Goal: Information Seeking & Learning: Find specific page/section

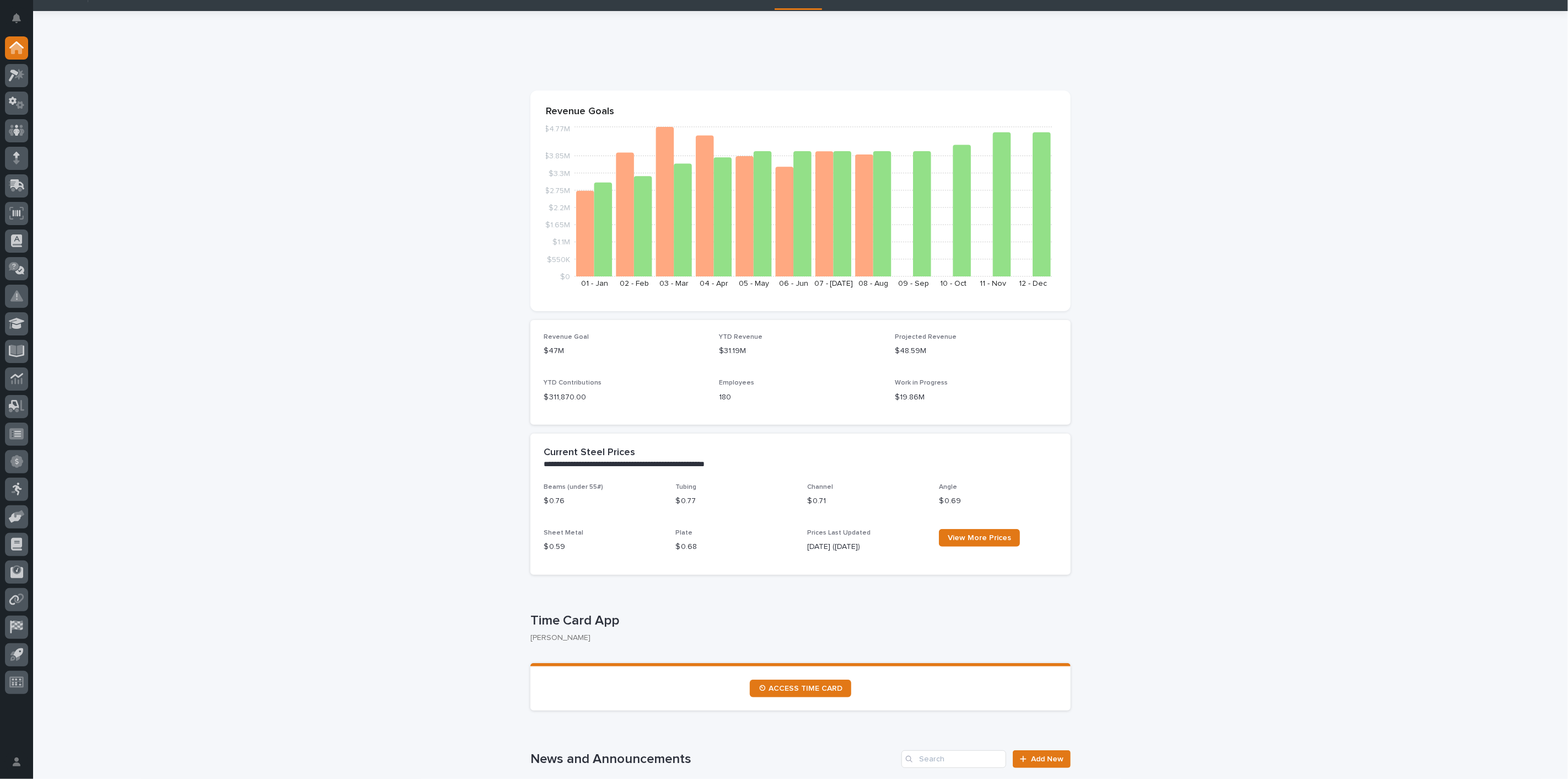
scroll to position [62, 0]
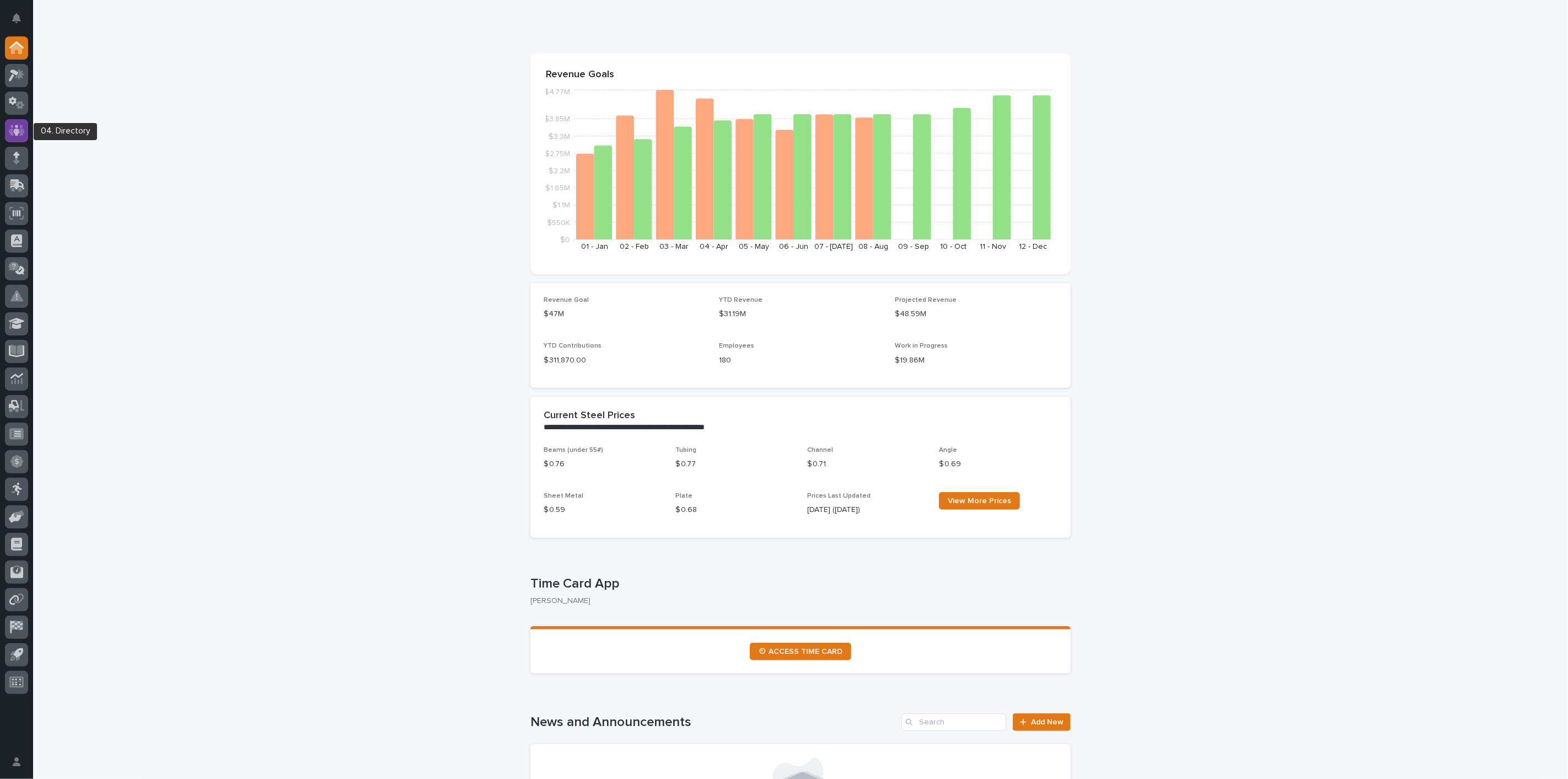
click at [14, 127] on icon at bounding box center [16, 130] width 16 height 13
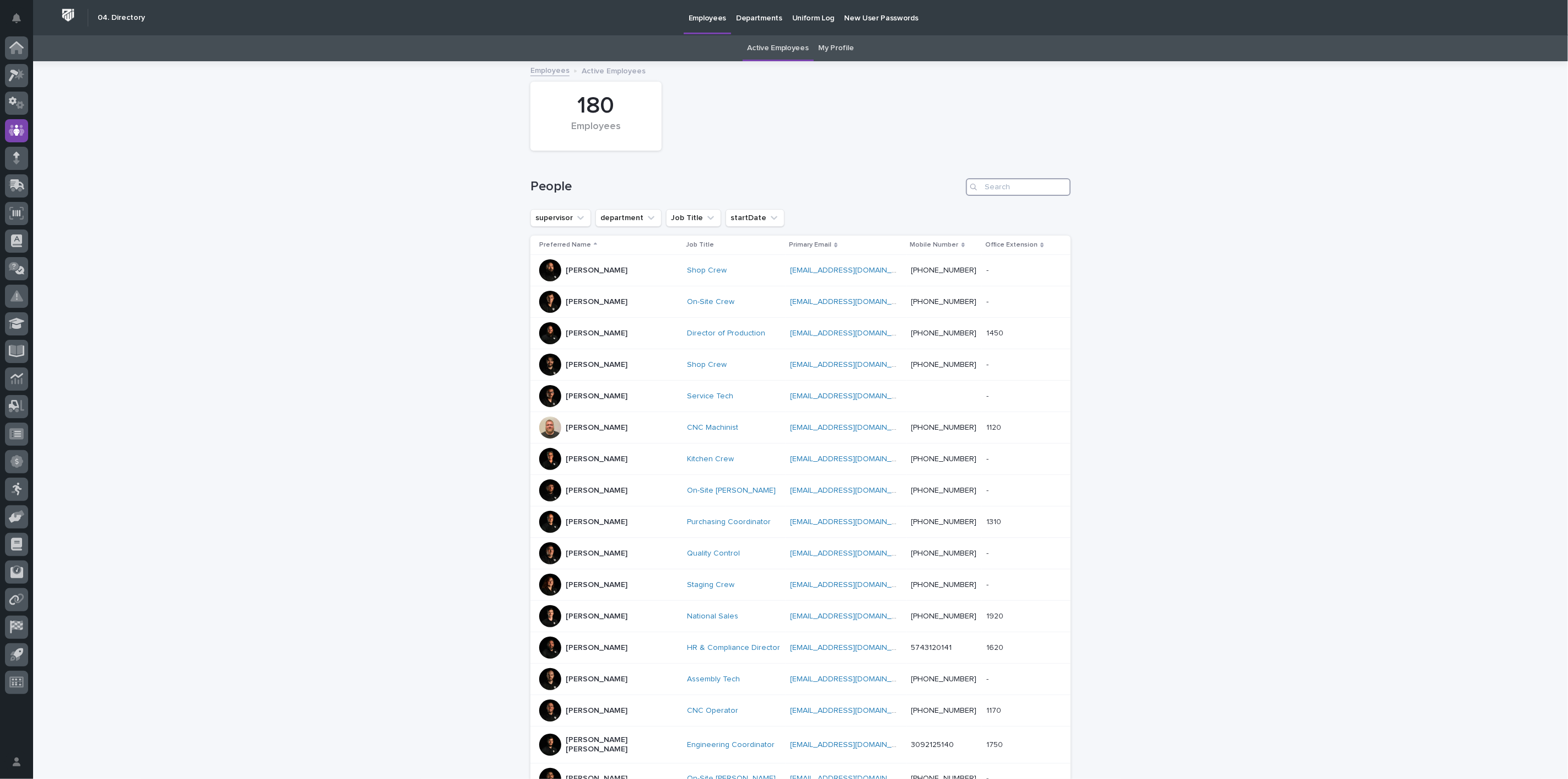
click at [1028, 185] on input "Search" at bounding box center [1018, 187] width 105 height 18
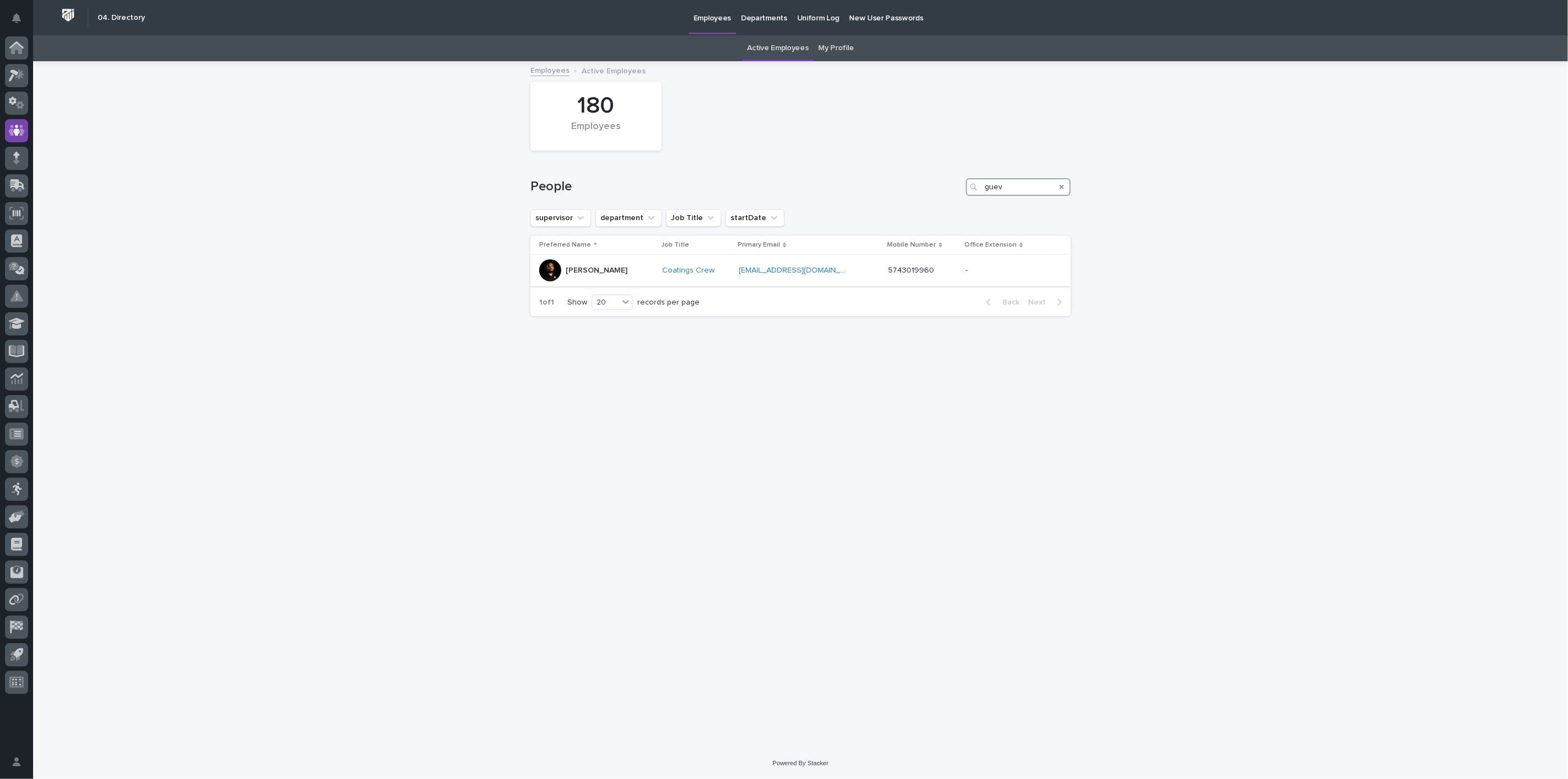
type input "guev"
click at [584, 268] on p "Ricky Guevara" at bounding box center [596, 270] width 61 height 9
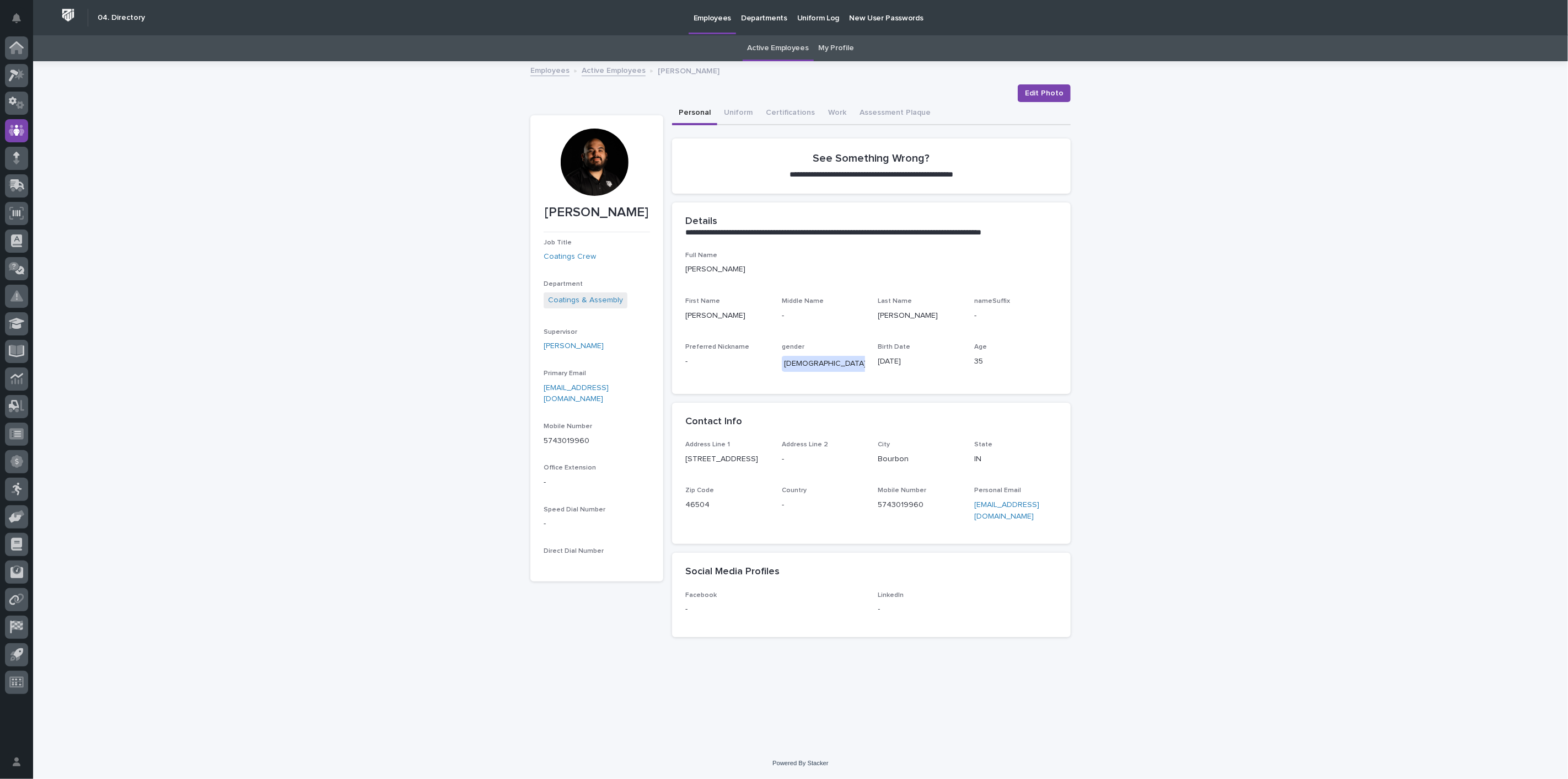
click at [614, 68] on link "Active Employees" at bounding box center [614, 69] width 64 height 13
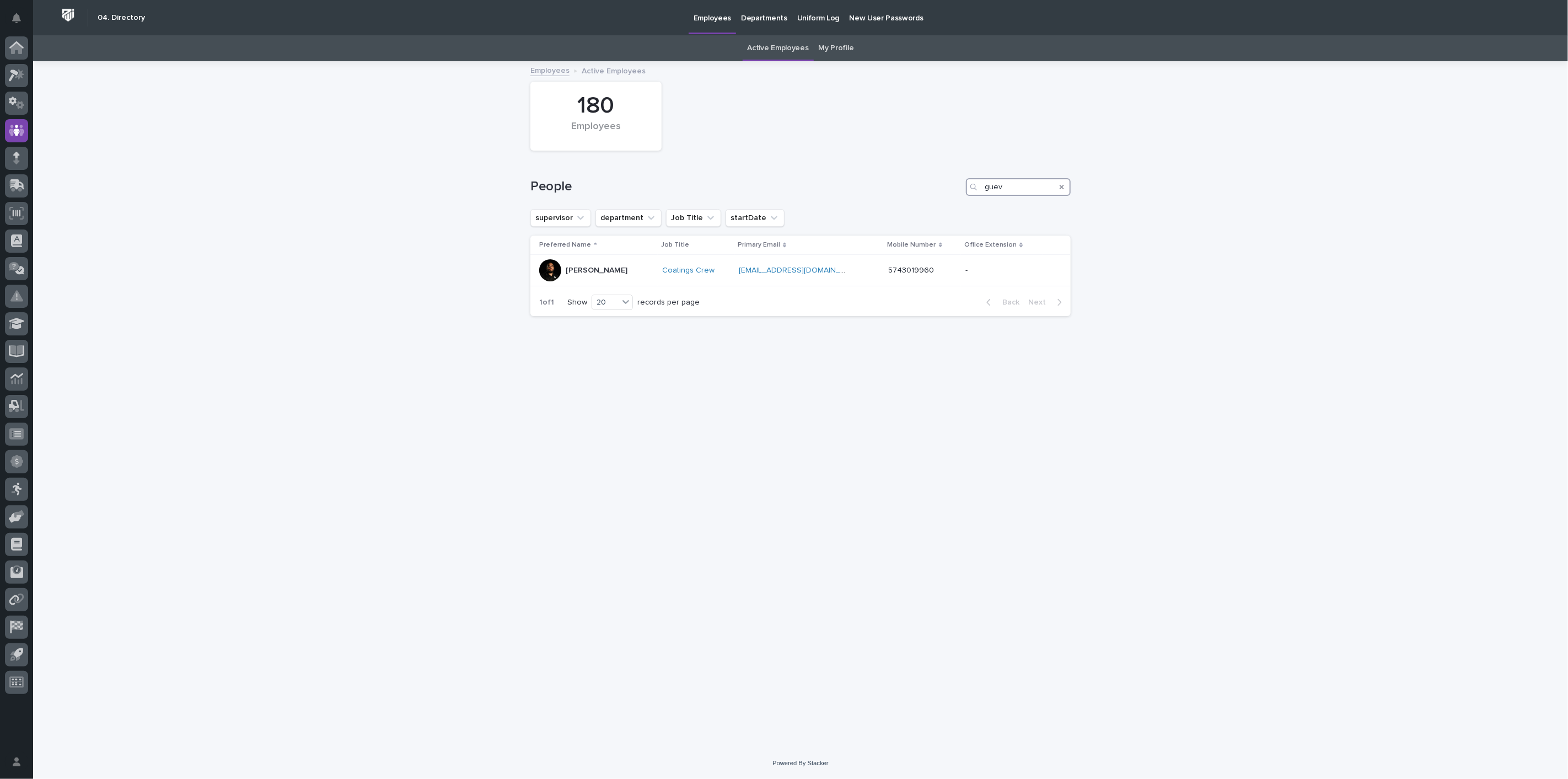
drag, startPoint x: 1032, startPoint y: 190, endPoint x: 869, endPoint y: 183, distance: 163.2
click at [869, 183] on div "People guev" at bounding box center [800, 187] width 541 height 18
type input "phil"
click at [582, 268] on p "Phil Schaddelee" at bounding box center [596, 270] width 61 height 9
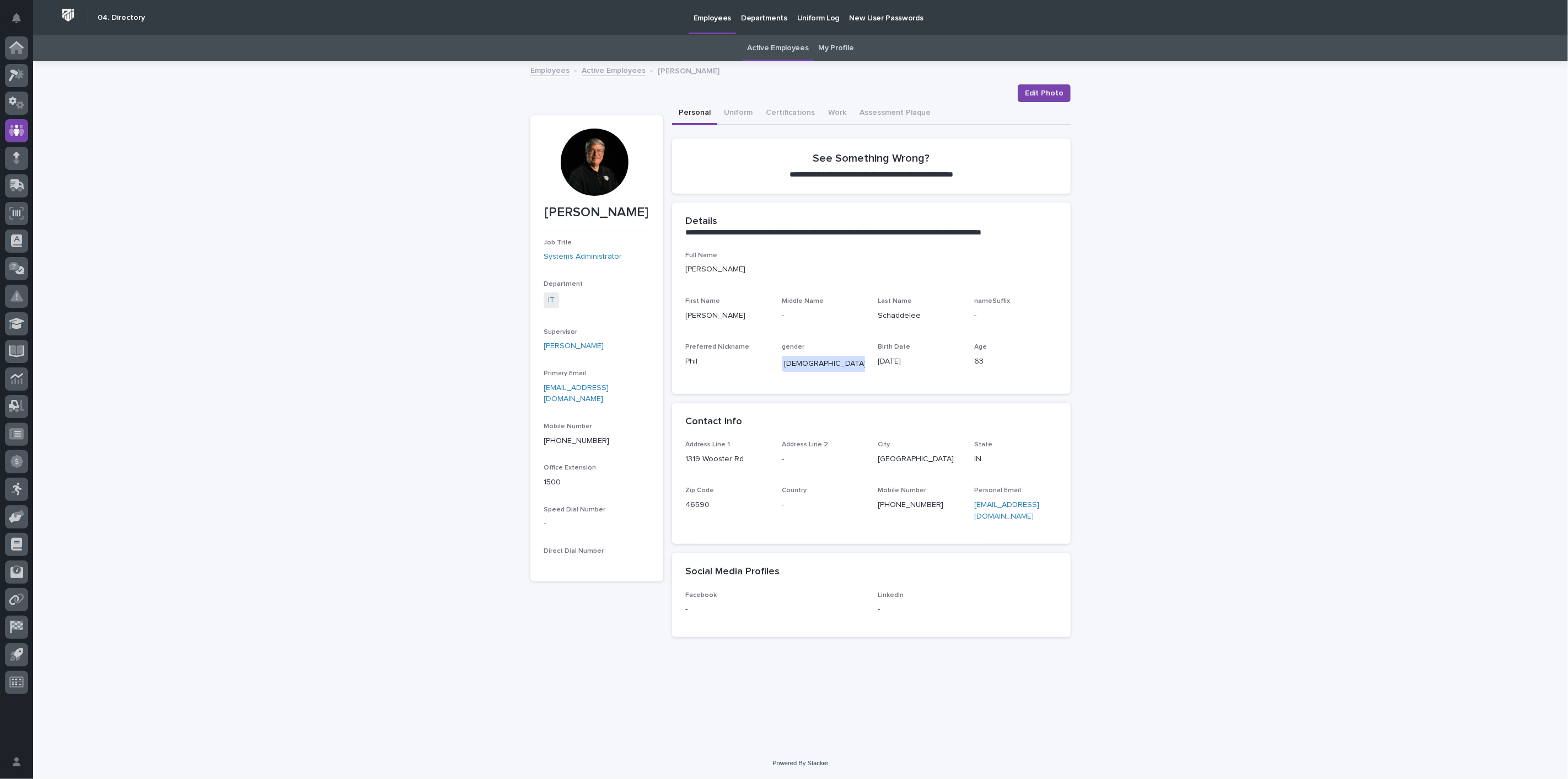
click at [611, 74] on link "Active Employees" at bounding box center [614, 69] width 64 height 13
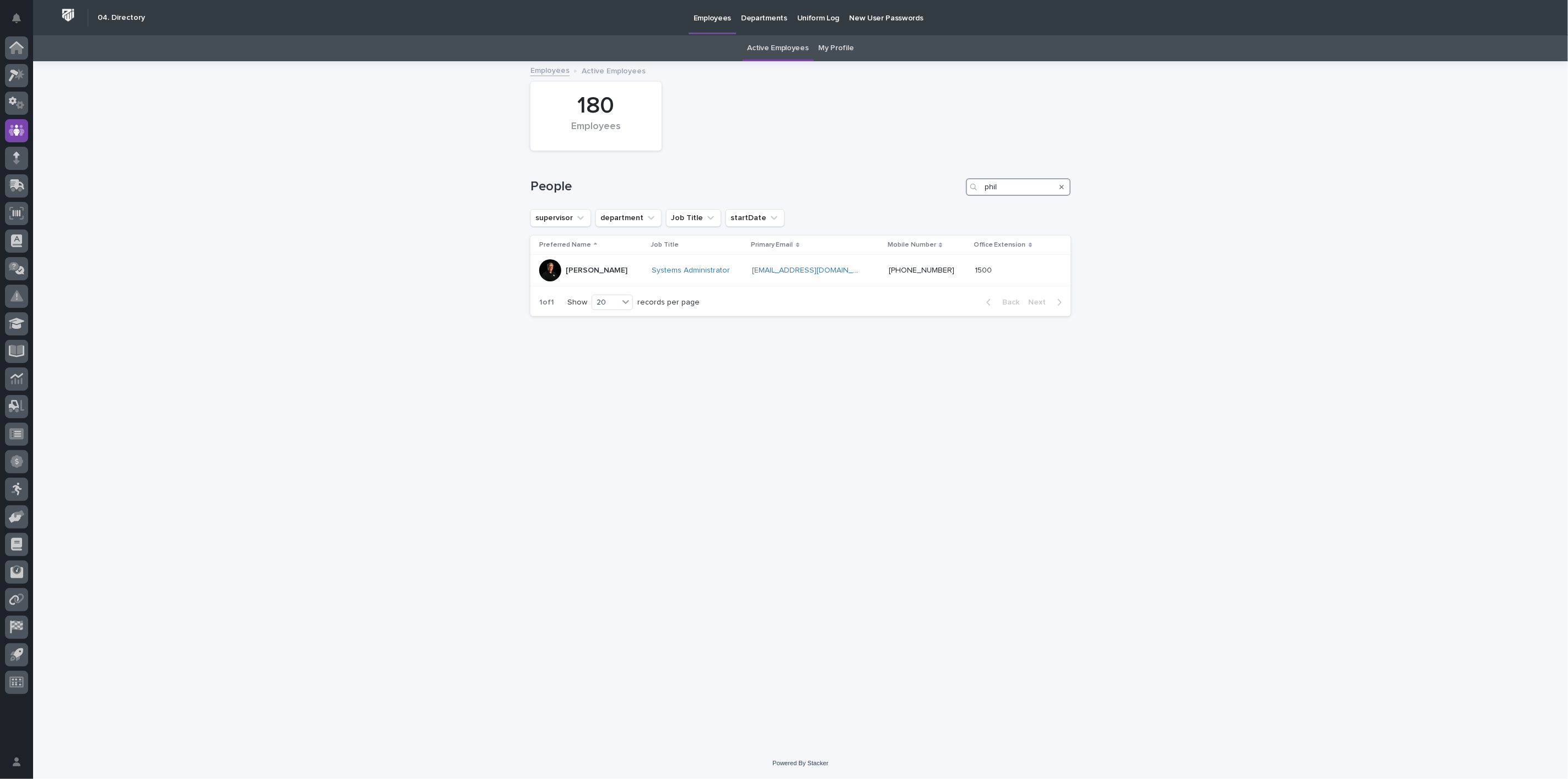
drag, startPoint x: 997, startPoint y: 185, endPoint x: 943, endPoint y: 185, distance: 54.0
click at [943, 185] on div "People phil" at bounding box center [800, 187] width 541 height 18
type input "brian"
click at [576, 266] on div "[PERSON_NAME]" at bounding box center [596, 269] width 61 height 12
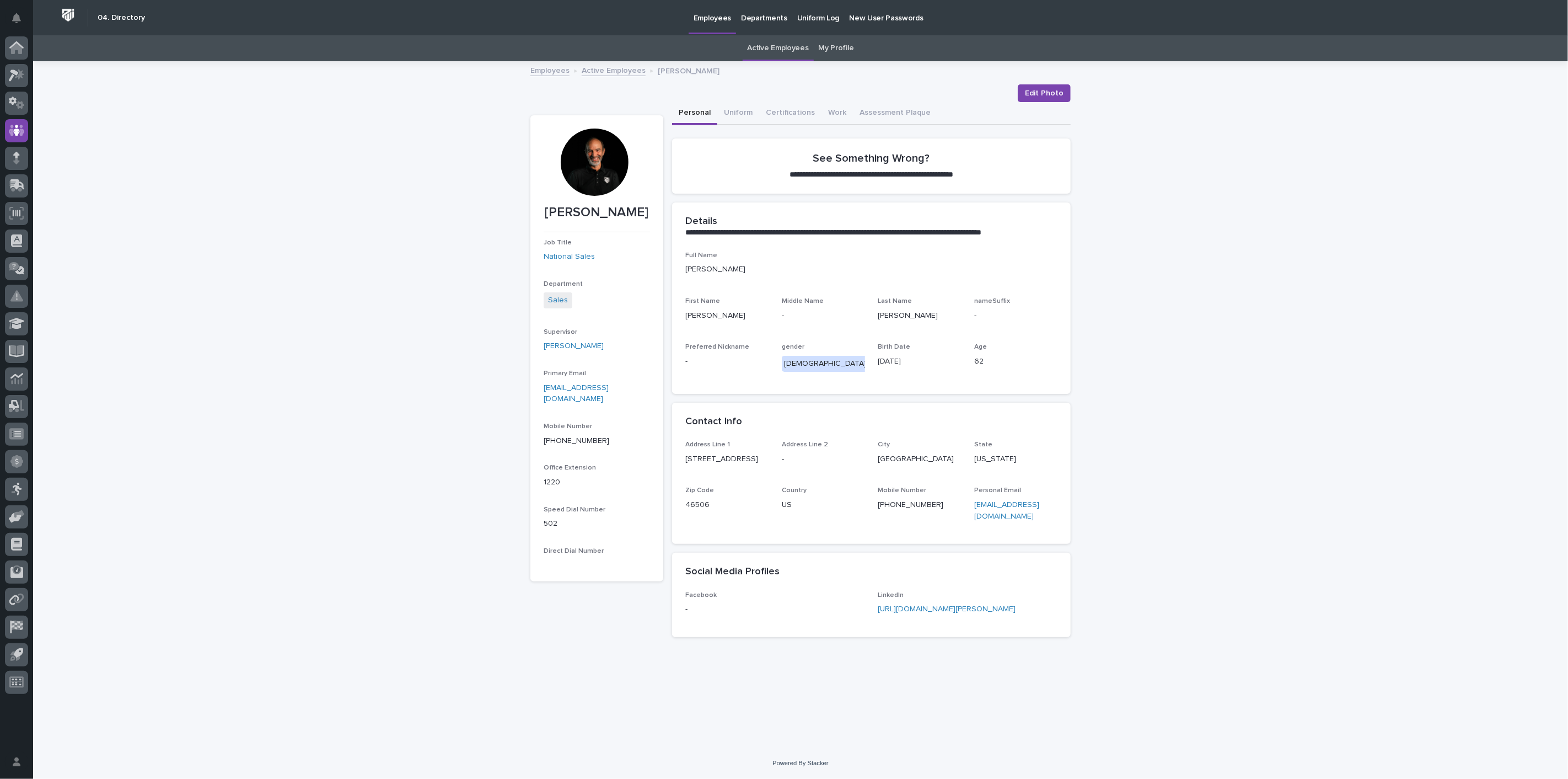
click at [603, 65] on link "Active Employees" at bounding box center [614, 69] width 64 height 13
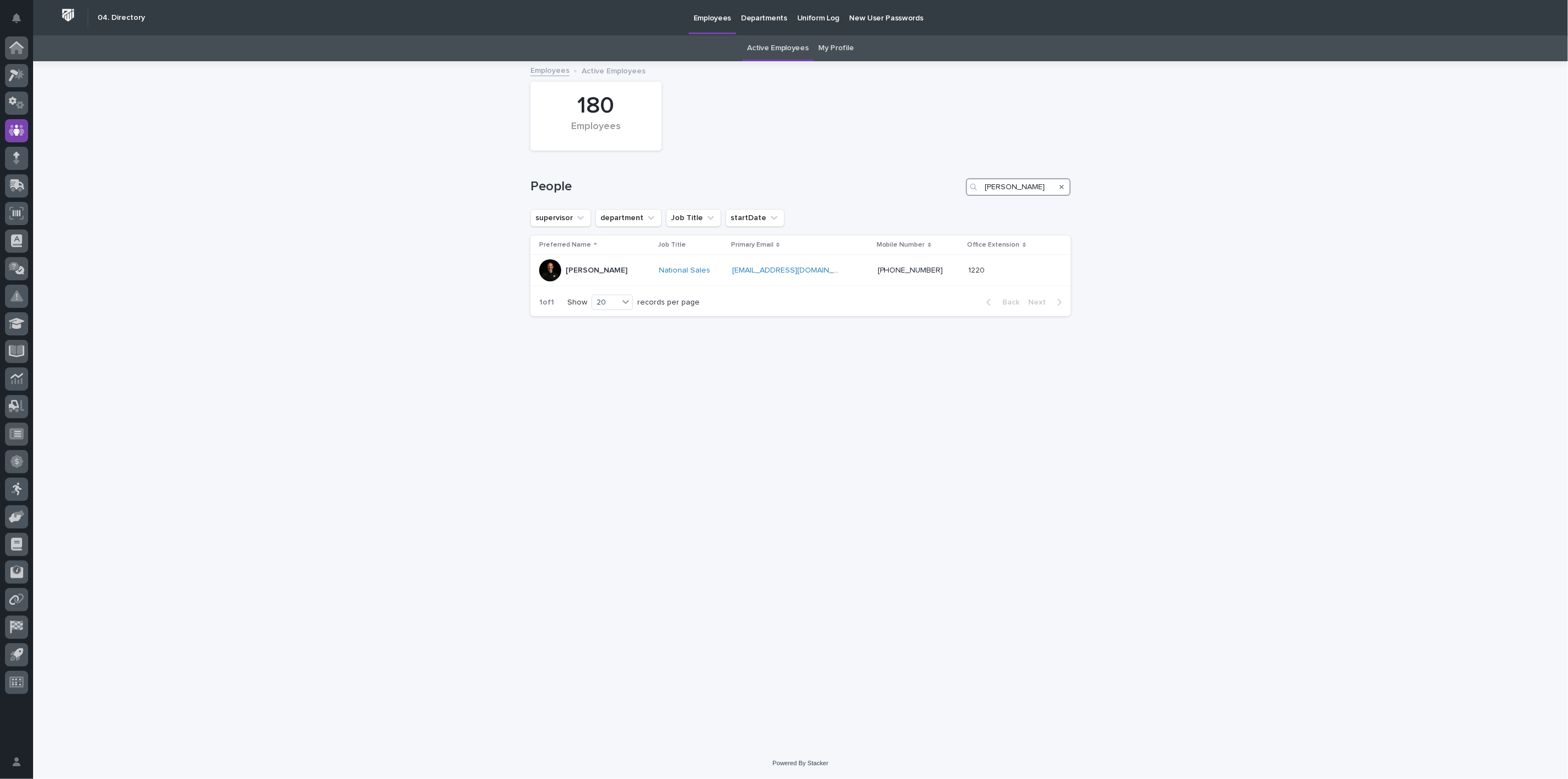
drag, startPoint x: 1032, startPoint y: 184, endPoint x: 857, endPoint y: 183, distance: 175.0
click at [861, 182] on div "People brian" at bounding box center [800, 187] width 541 height 18
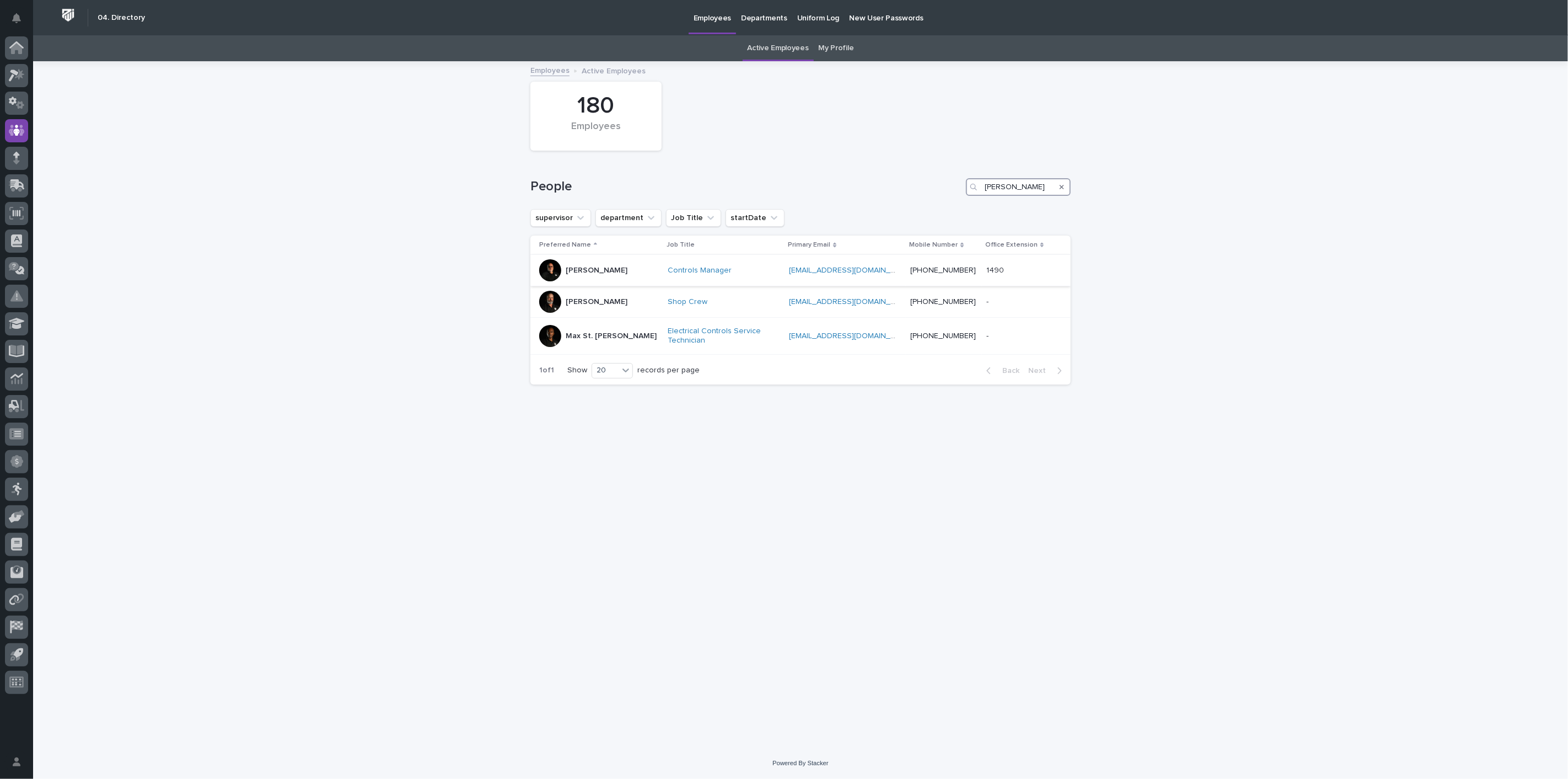
type input "charlie"
click at [589, 269] on p "Charlie Hiester" at bounding box center [596, 270] width 61 height 9
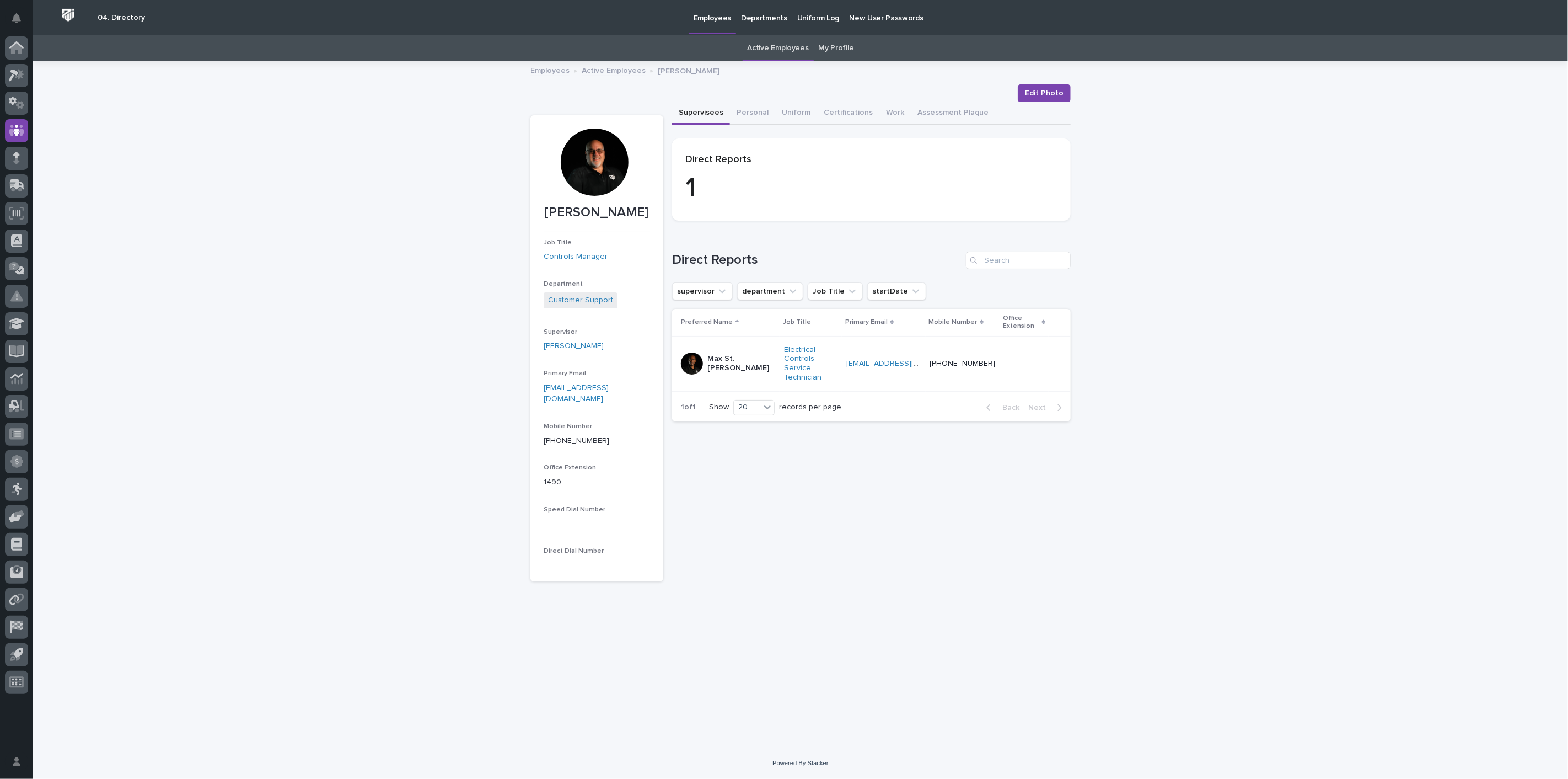
click at [606, 72] on link "Active Employees" at bounding box center [614, 69] width 64 height 13
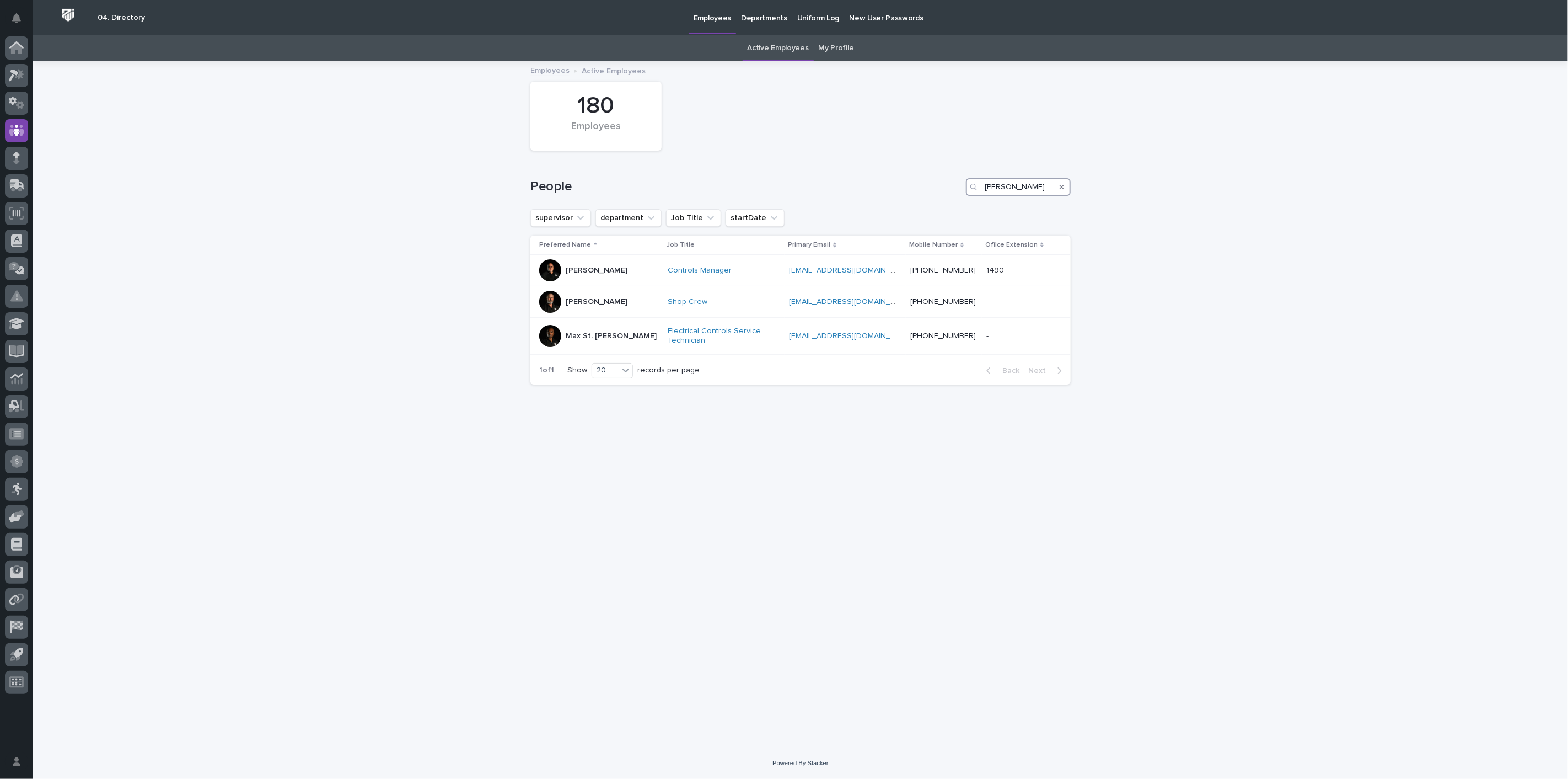
drag, startPoint x: 1029, startPoint y: 188, endPoint x: 826, endPoint y: 174, distance: 203.5
click at [861, 175] on div "People charlie" at bounding box center [800, 182] width 541 height 53
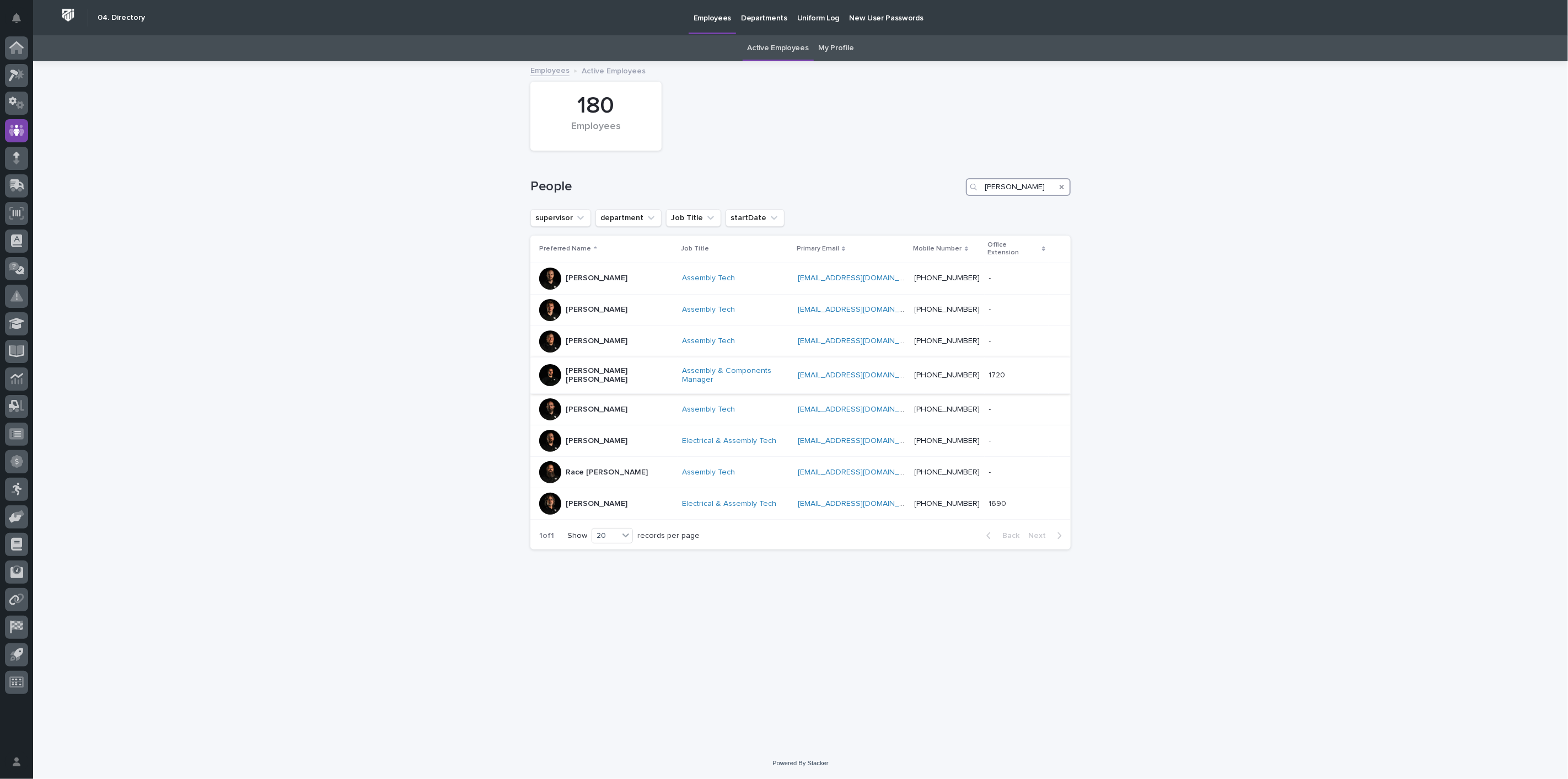
type input "kyle dean"
click at [603, 368] on p "Kyle Dean Miller" at bounding box center [619, 375] width 108 height 19
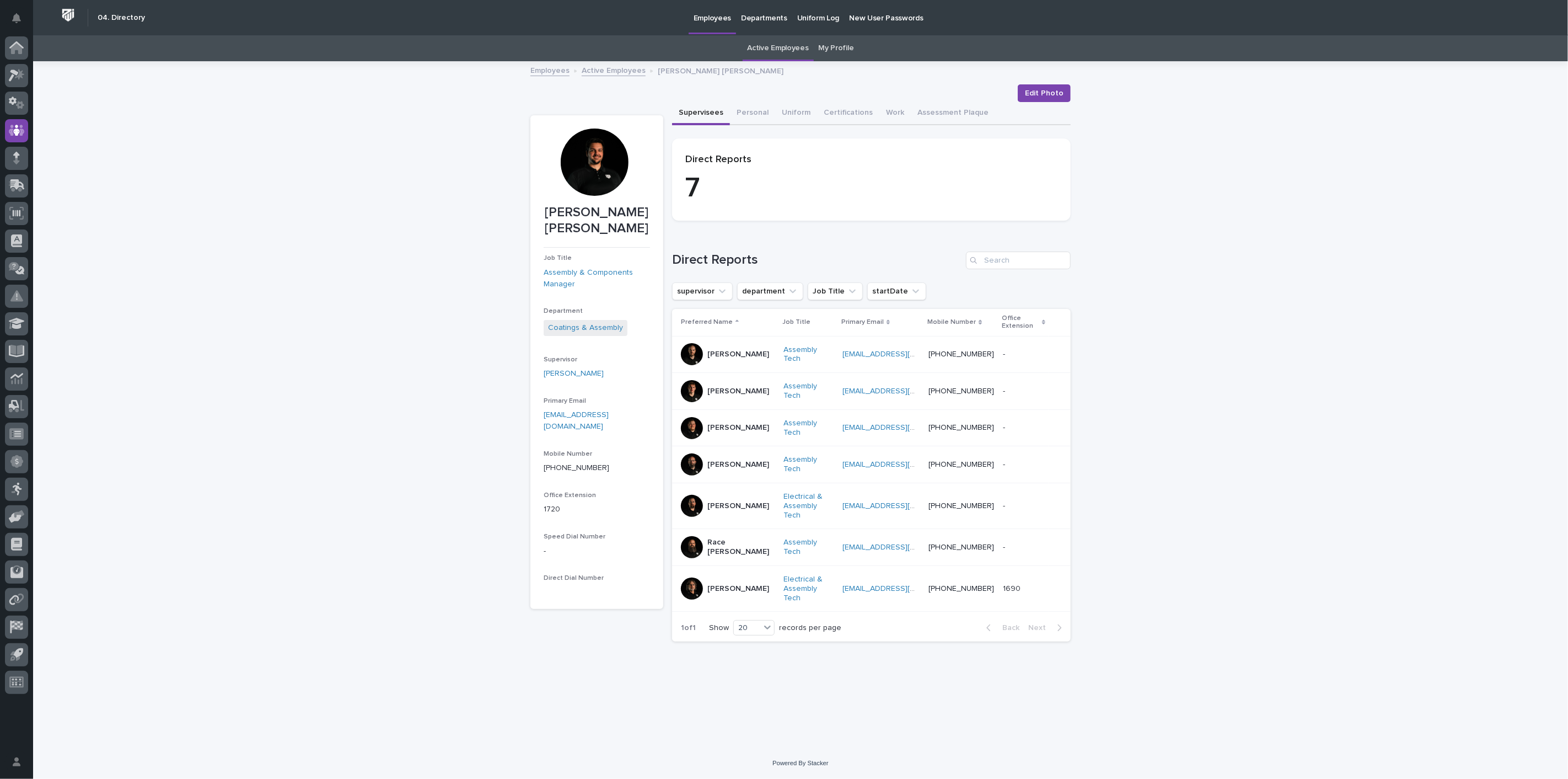
click at [612, 72] on link "Active Employees" at bounding box center [614, 69] width 64 height 13
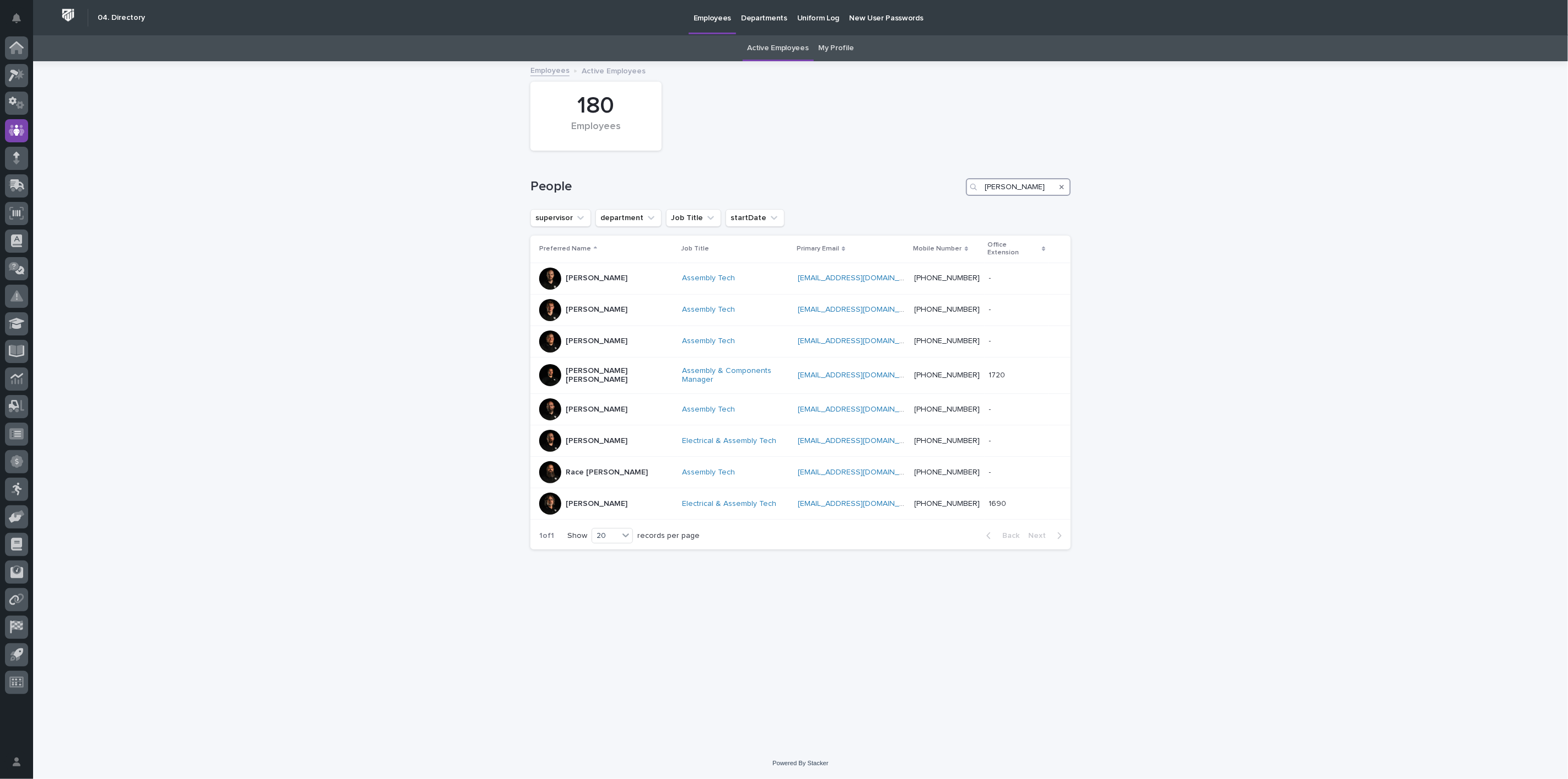
drag, startPoint x: 1047, startPoint y: 190, endPoint x: 888, endPoint y: 185, distance: 159.1
click at [888, 185] on div "People kyle dean" at bounding box center [800, 187] width 541 height 18
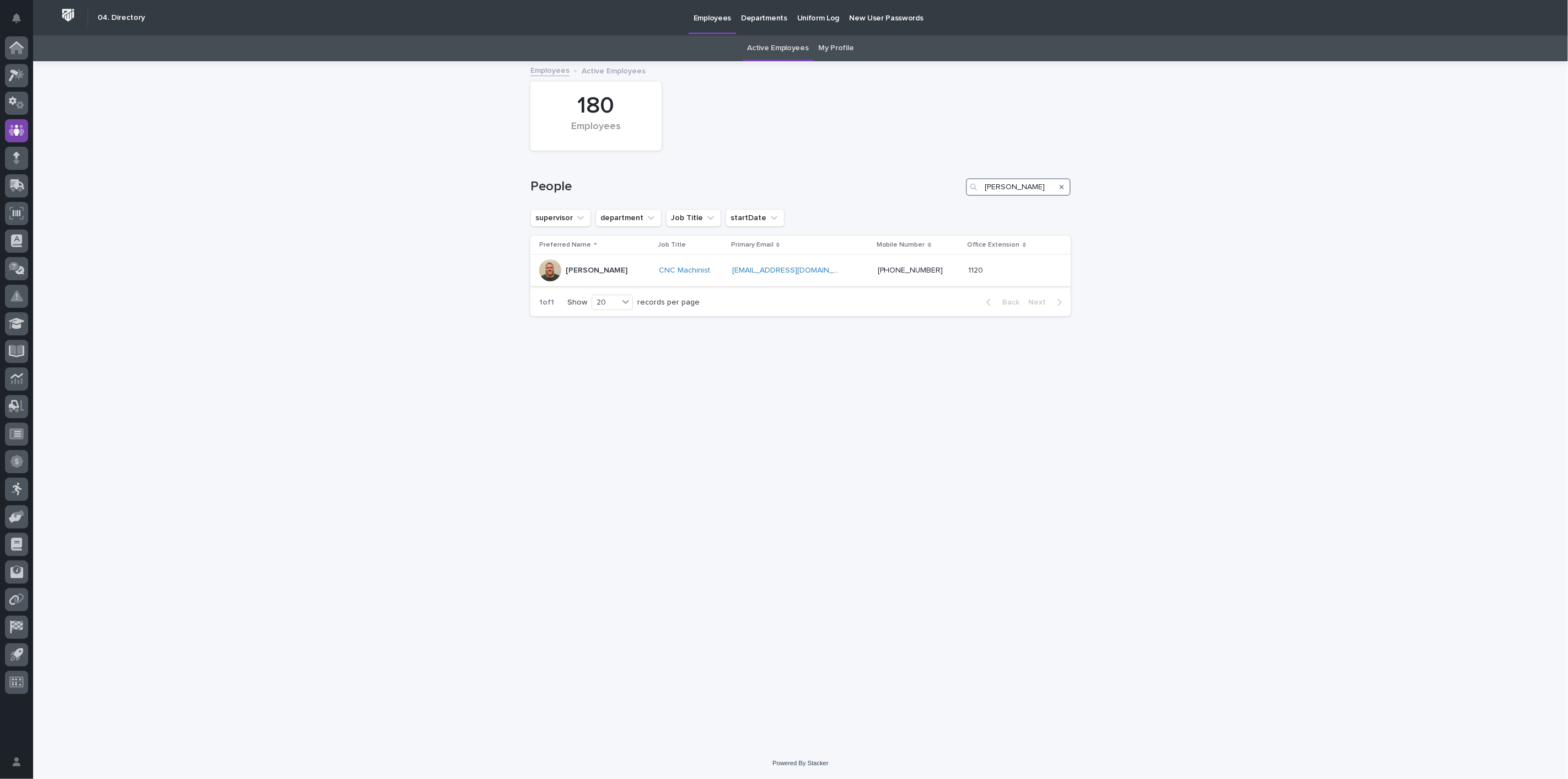
type input "andy"
click at [598, 271] on p "[PERSON_NAME]" at bounding box center [596, 270] width 61 height 9
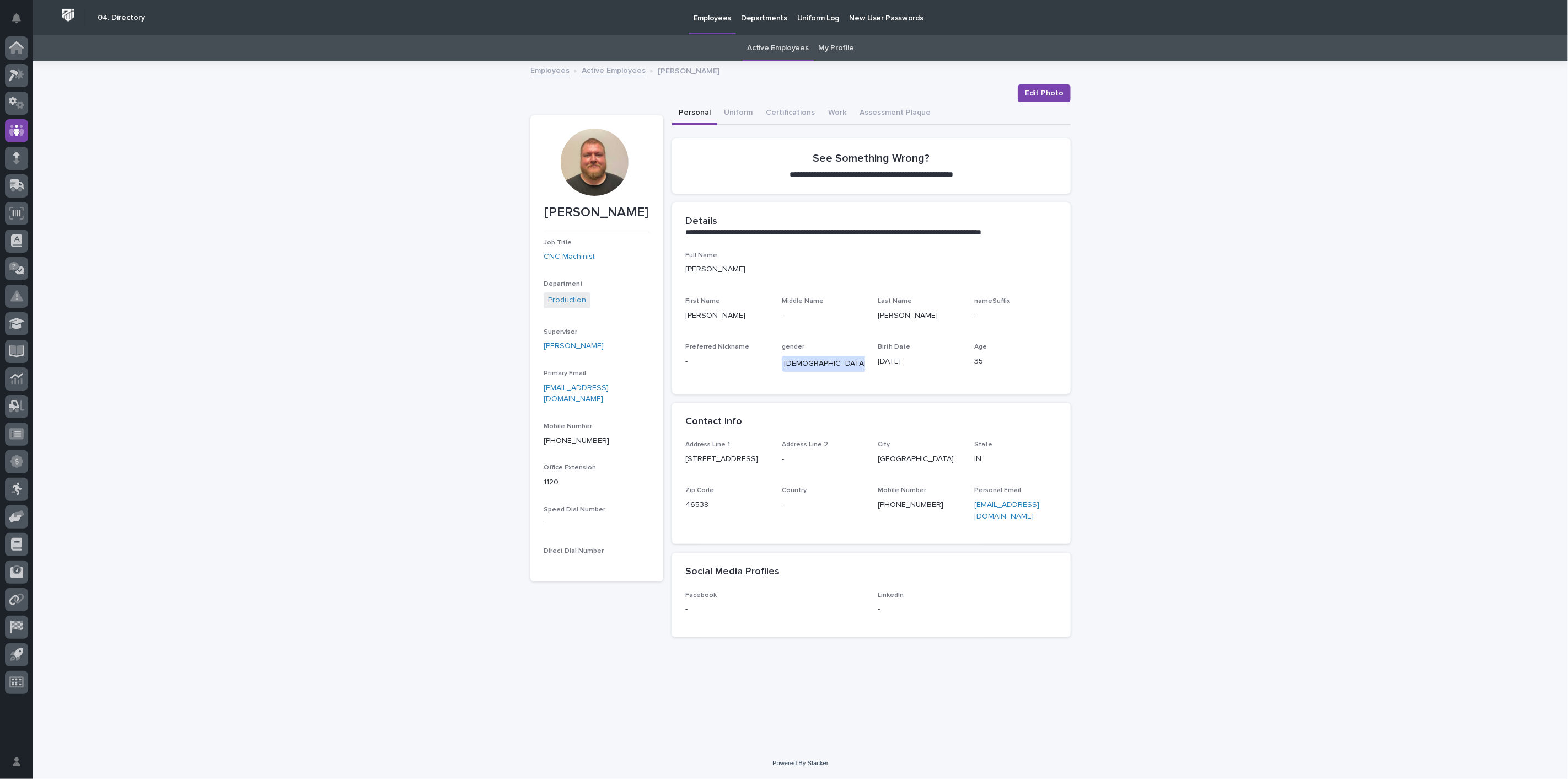
click at [633, 76] on div "Employees Active Employees Andy Johnston" at bounding box center [800, 71] width 551 height 15
click at [631, 72] on link "Active Employees" at bounding box center [614, 69] width 64 height 13
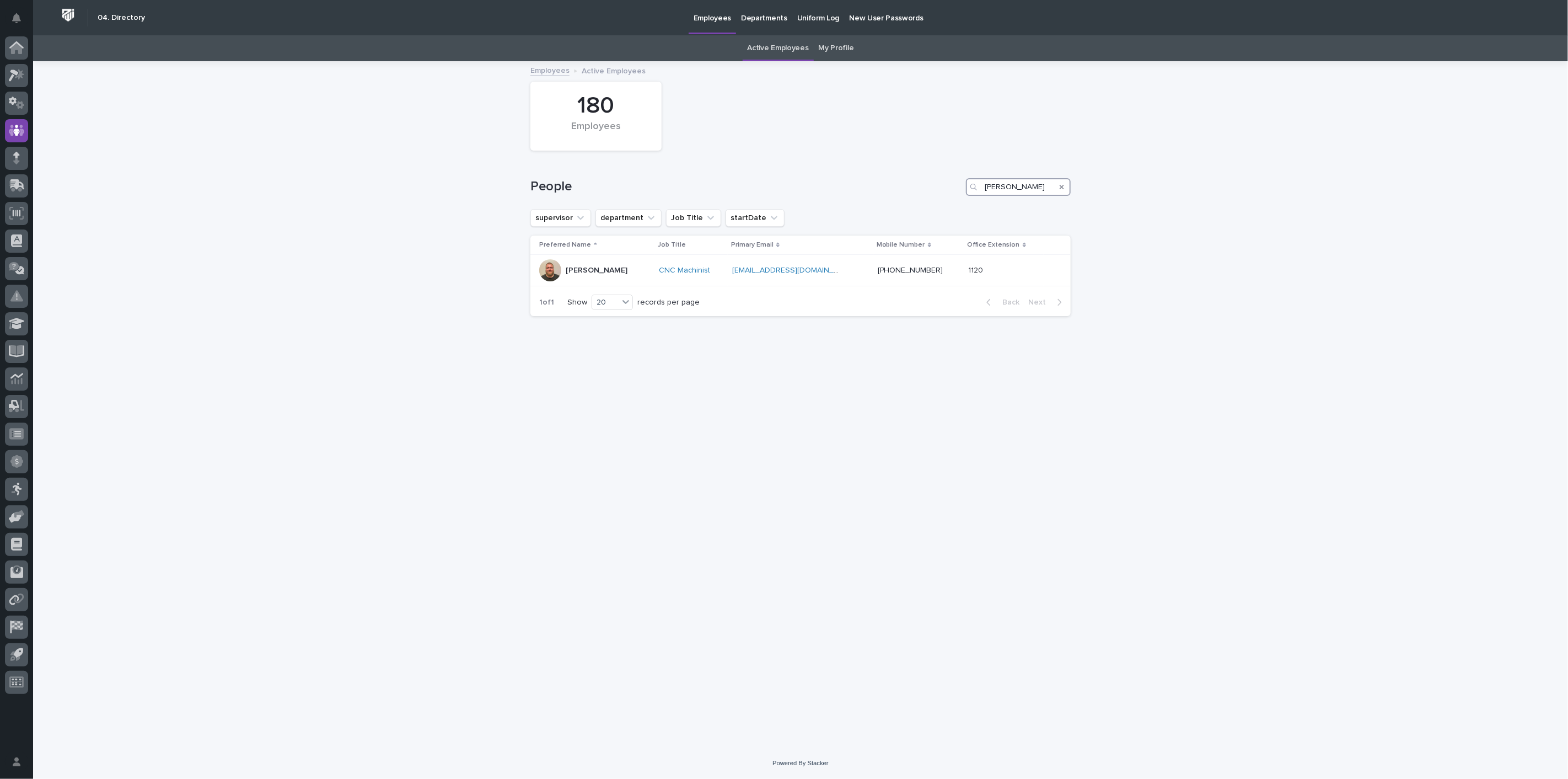
drag, startPoint x: 1027, startPoint y: 183, endPoint x: 794, endPoint y: 171, distance: 233.3
click at [795, 169] on div "People andy" at bounding box center [800, 182] width 541 height 53
type input "lindy"
click at [573, 272] on p "Lindy Johnson" at bounding box center [596, 270] width 61 height 9
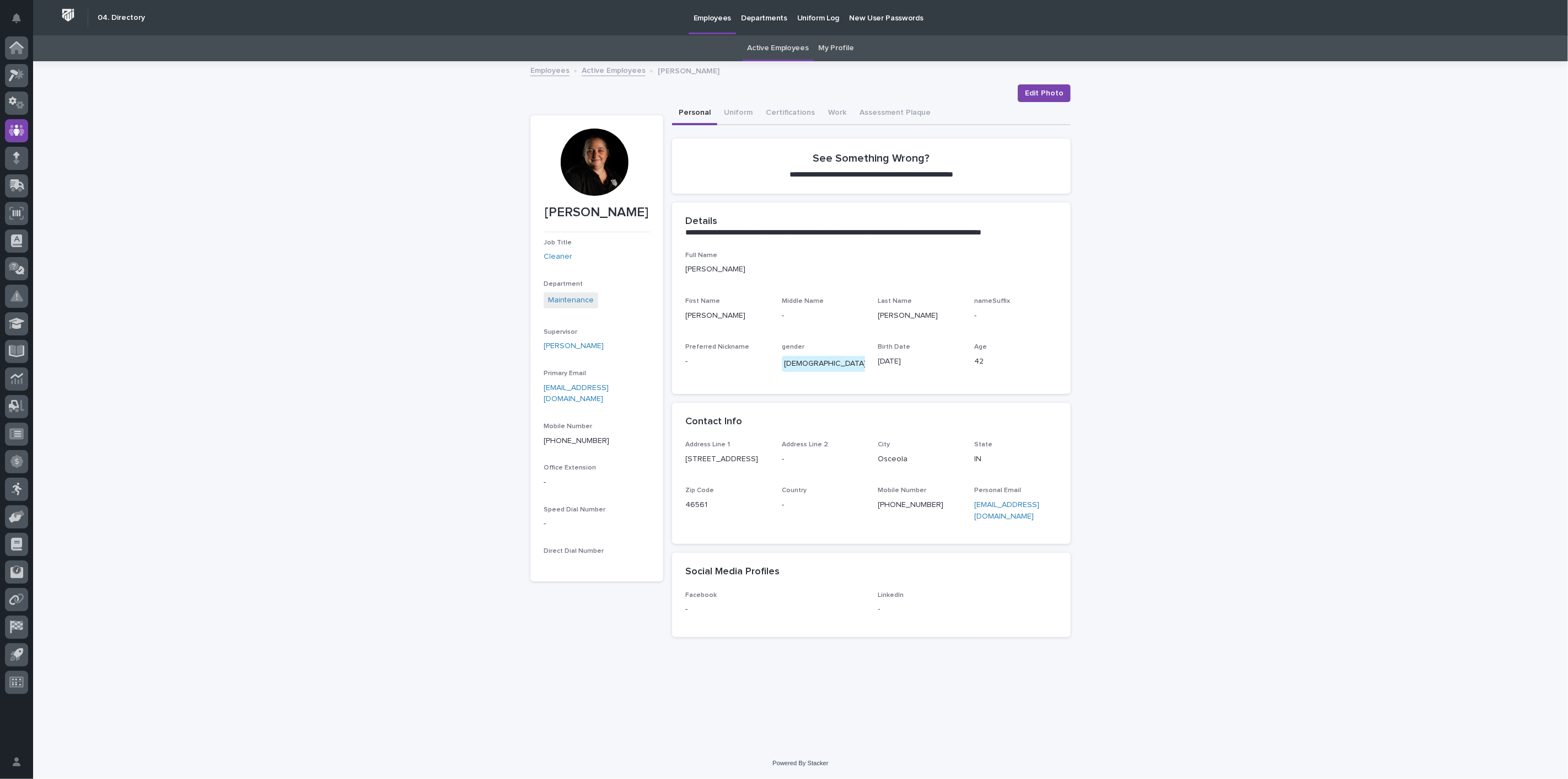
click at [783, 48] on link "Active Employees" at bounding box center [778, 48] width 61 height 26
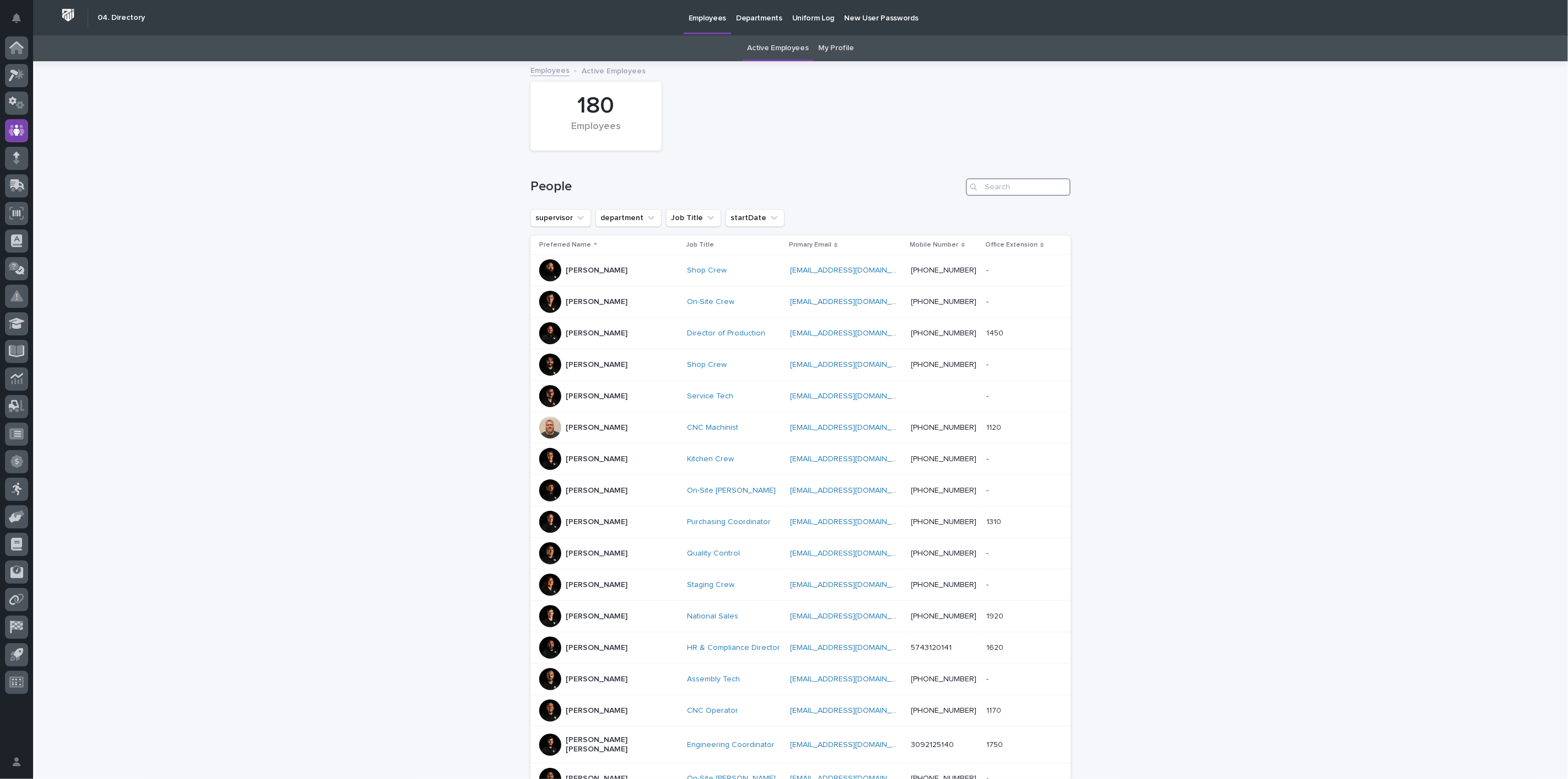
click at [984, 189] on input "Search" at bounding box center [1018, 187] width 105 height 18
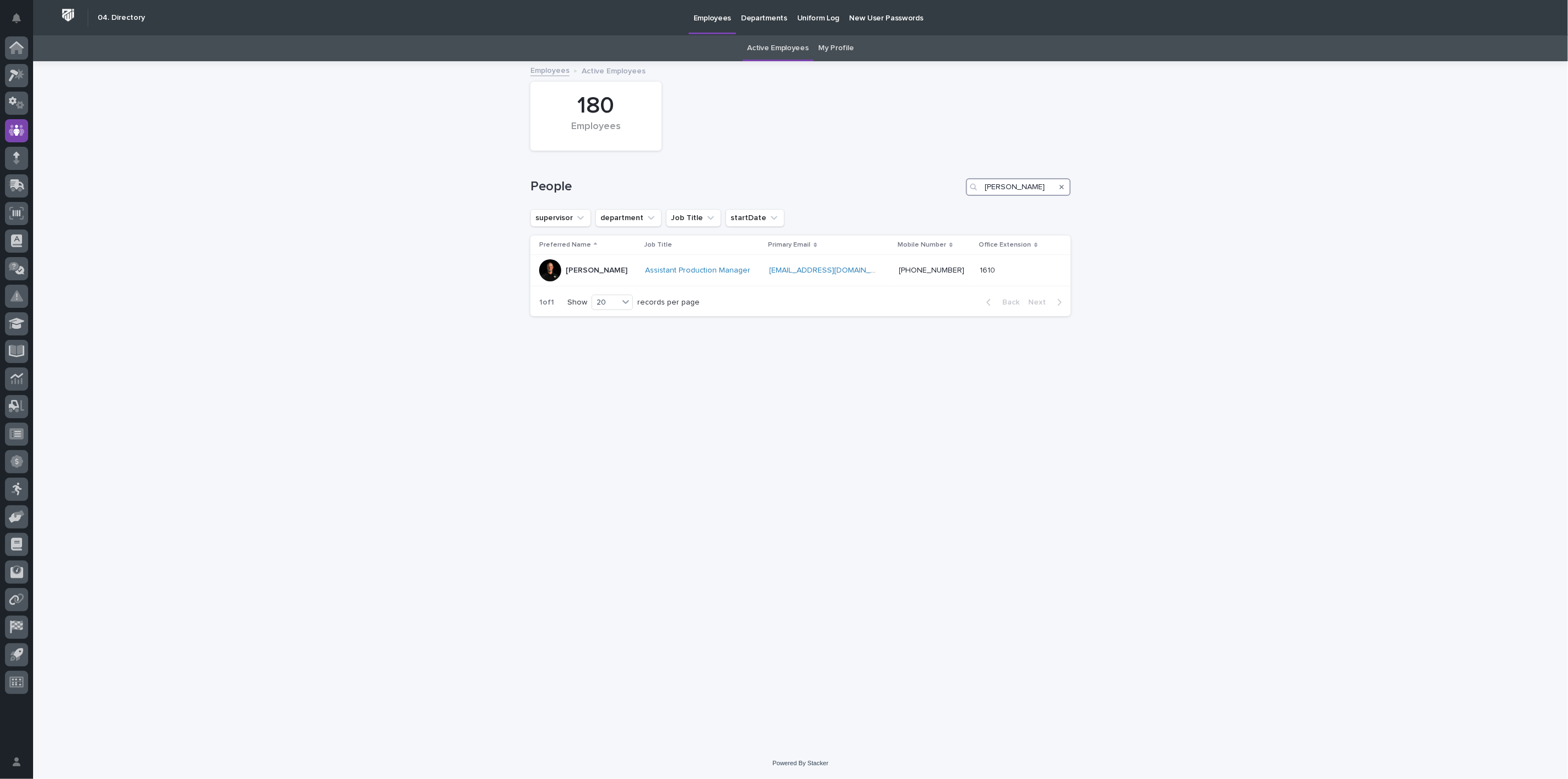
type input "jared"
click at [16, 43] on icon at bounding box center [16, 45] width 15 height 7
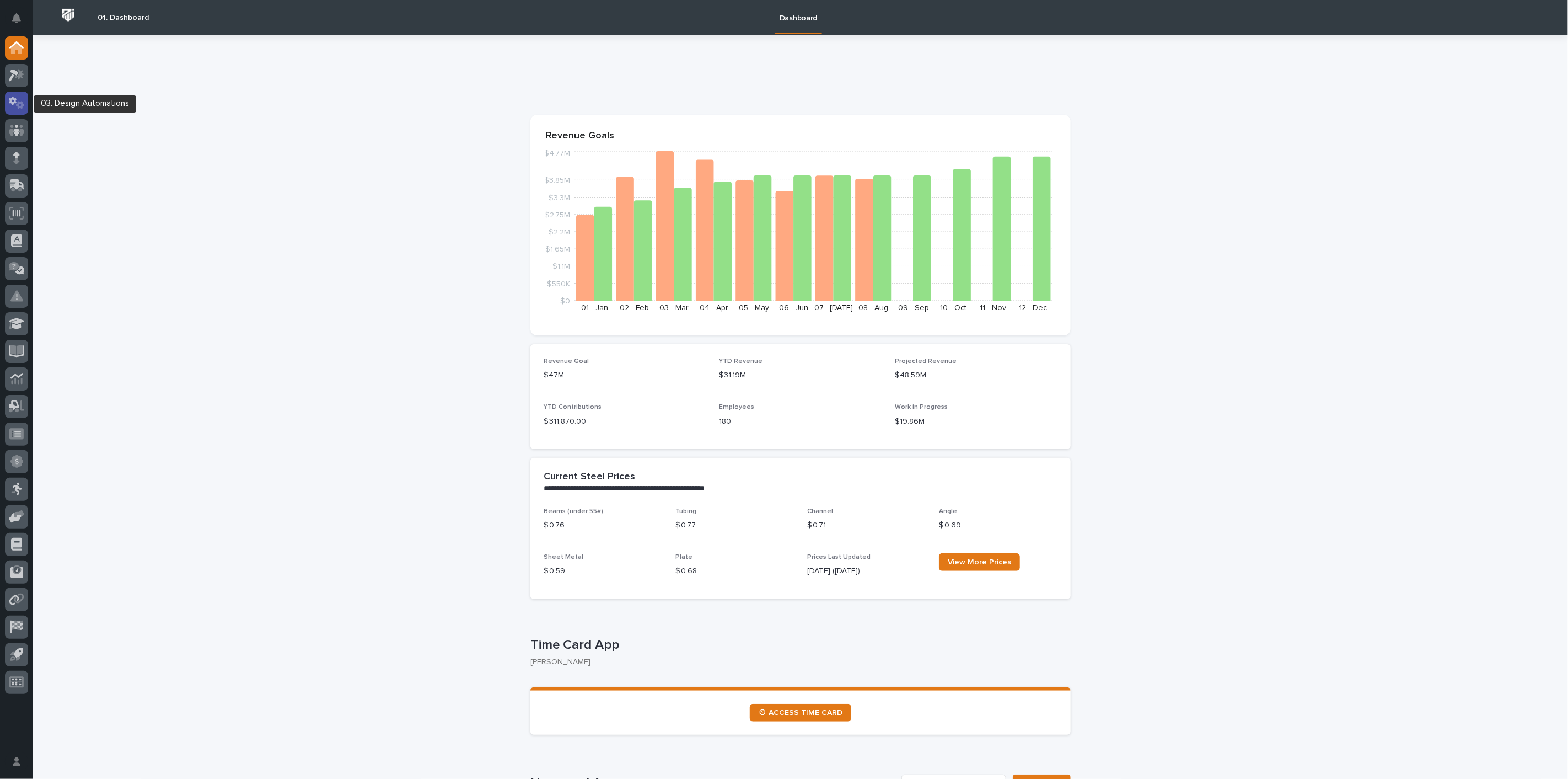
click at [19, 107] on icon at bounding box center [20, 105] width 9 height 8
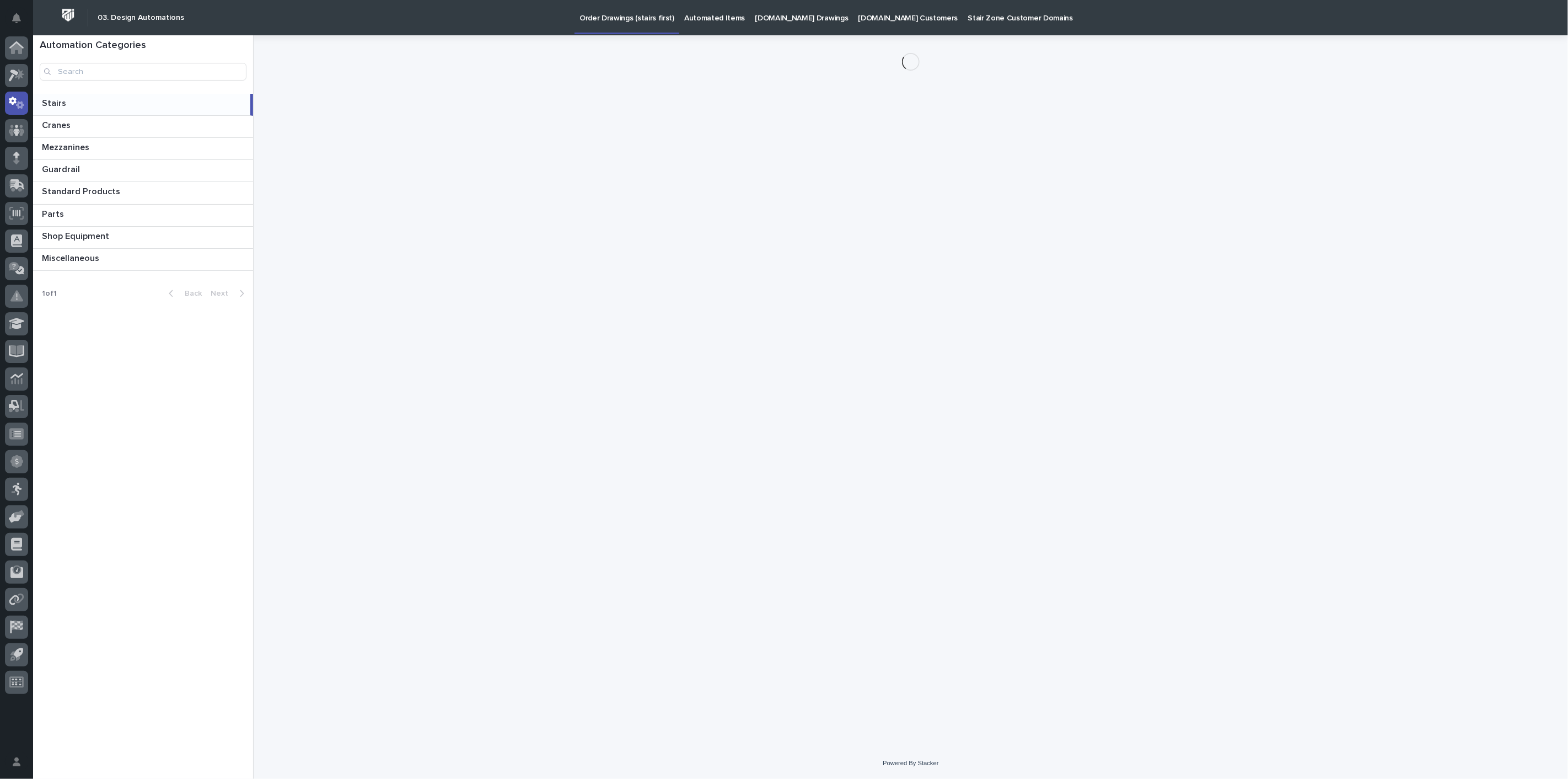
click at [29, 54] on div at bounding box center [16, 367] width 33 height 662
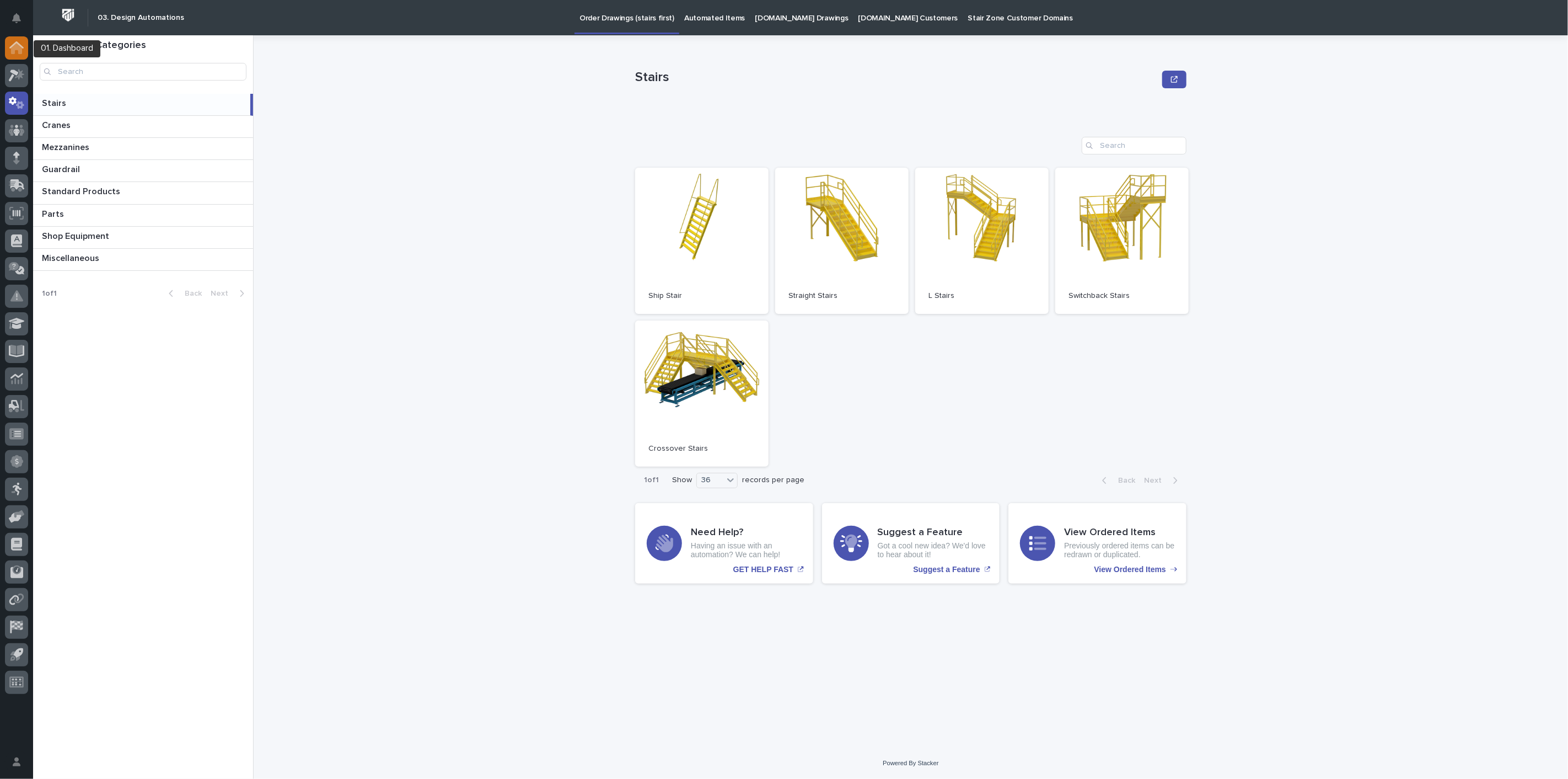
click at [16, 51] on icon at bounding box center [16, 48] width 15 height 13
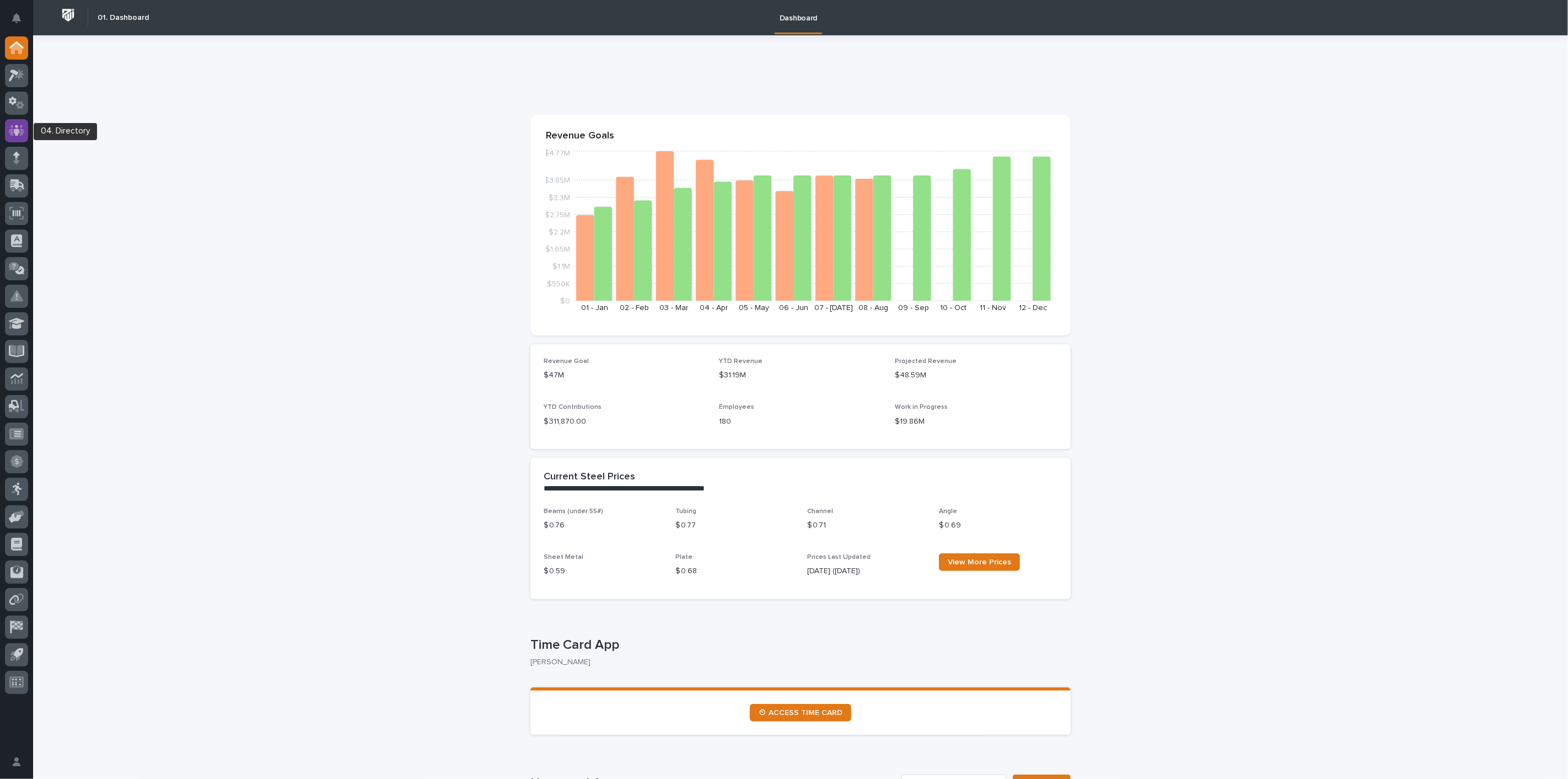
click at [21, 127] on icon at bounding box center [16, 130] width 16 height 11
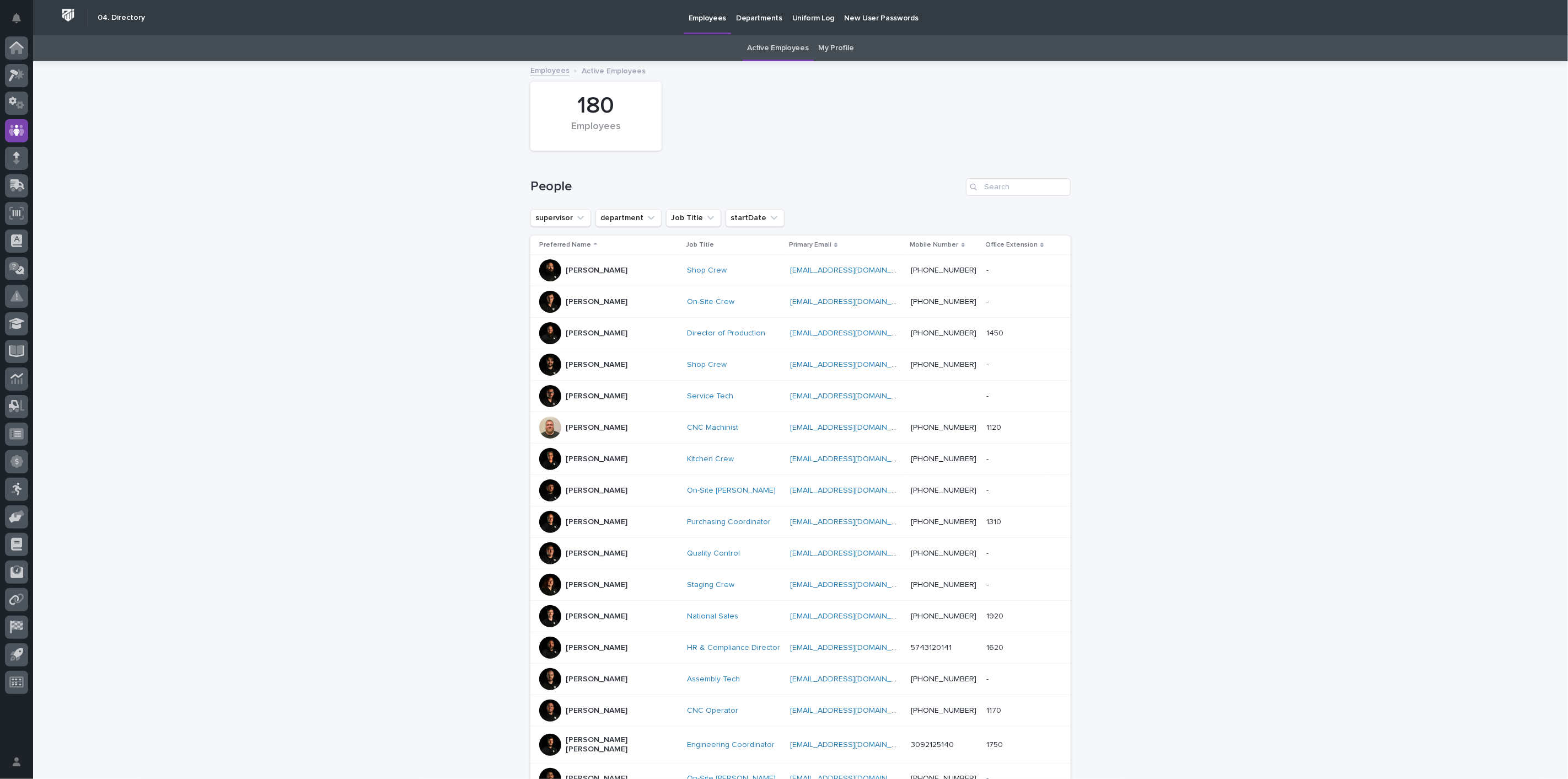
click at [3, 72] on div at bounding box center [16, 367] width 33 height 662
click at [5, 79] on div at bounding box center [16, 76] width 23 height 23
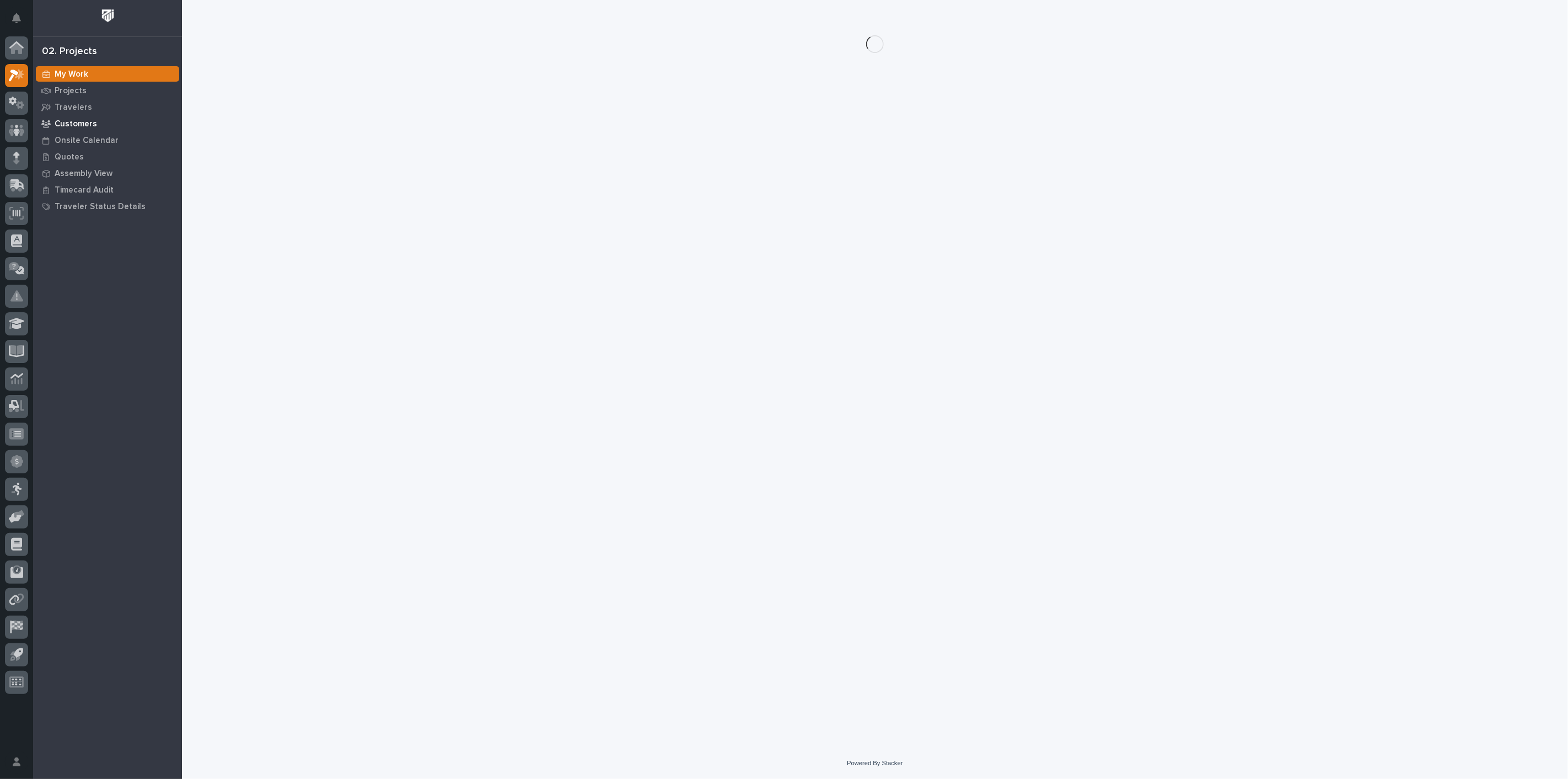
click at [81, 125] on p "Customers" at bounding box center [76, 124] width 43 height 10
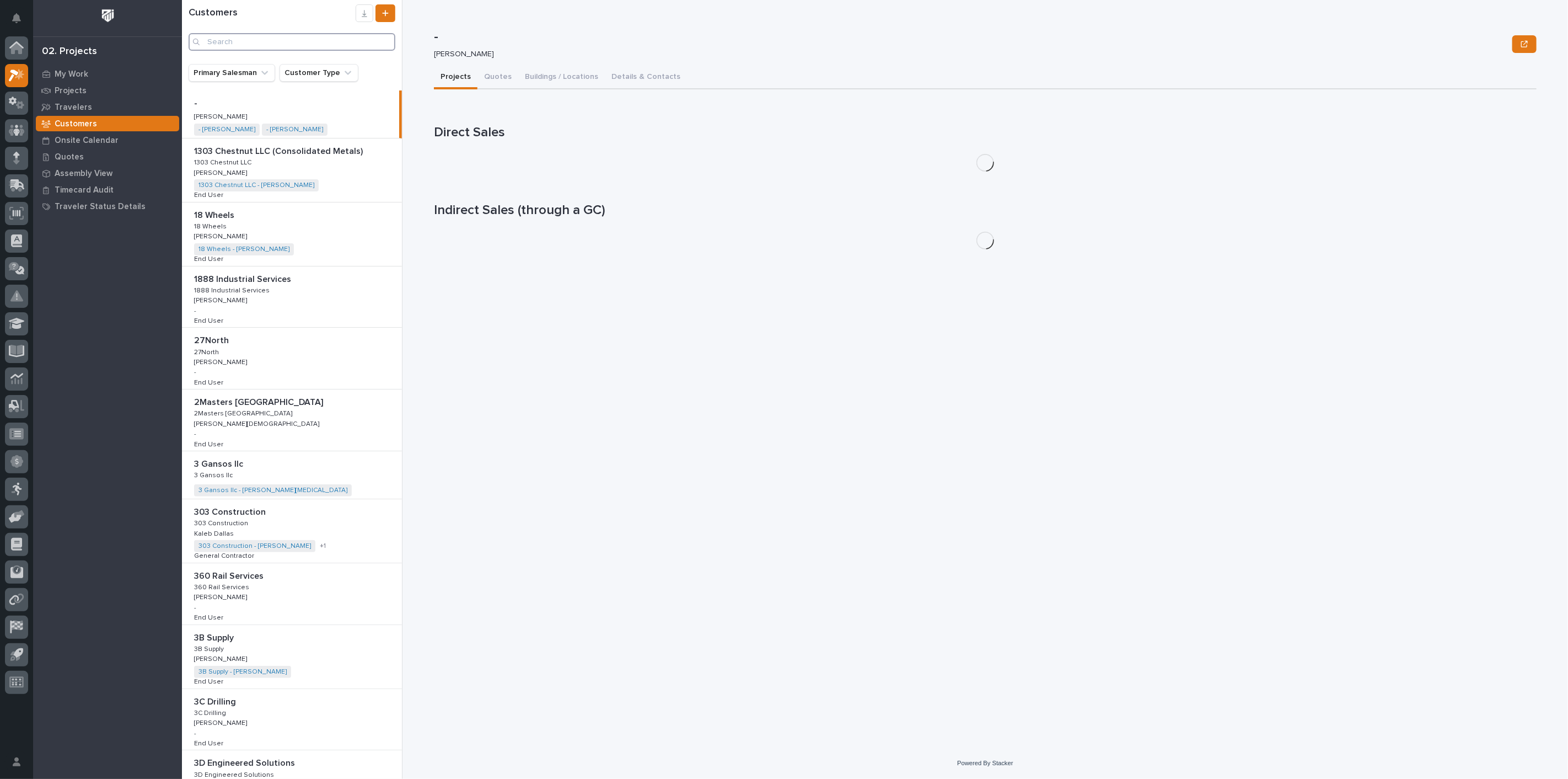
click at [242, 39] on input "Search" at bounding box center [292, 41] width 207 height 18
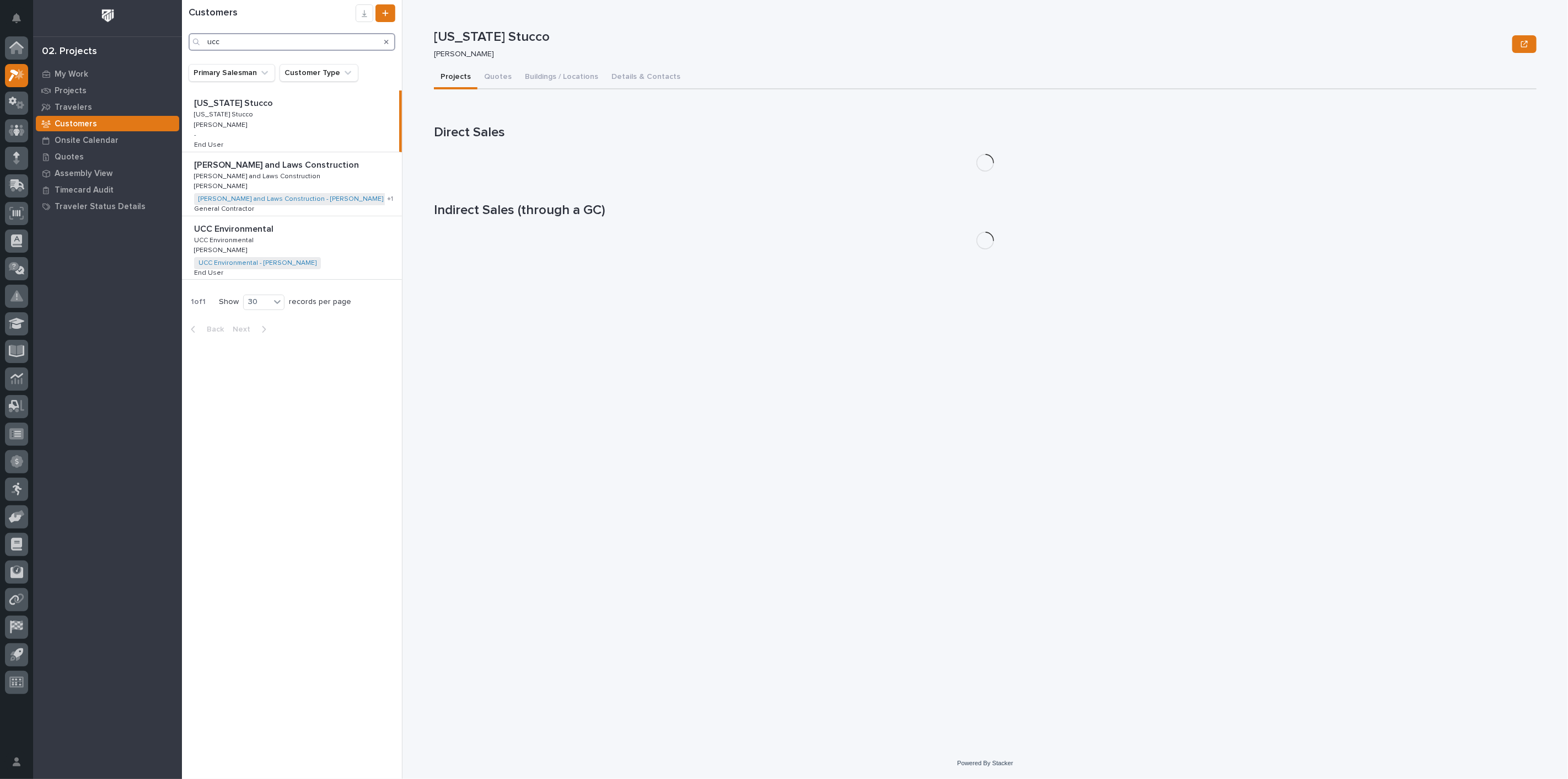
type input "ucc"
click at [234, 237] on p "UCC Environmental" at bounding box center [225, 239] width 61 height 10
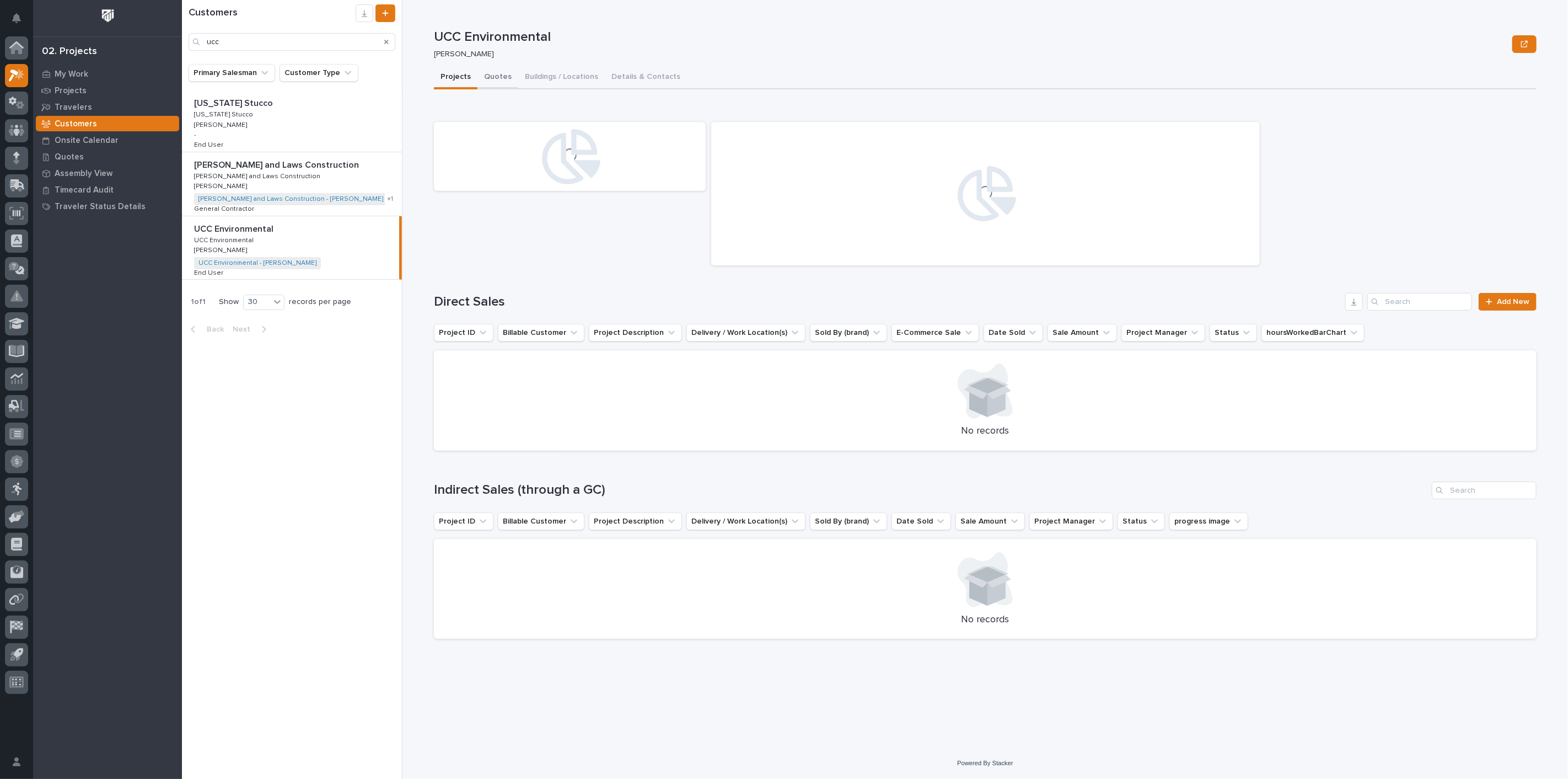
click at [488, 79] on button "Quotes" at bounding box center [497, 78] width 41 height 23
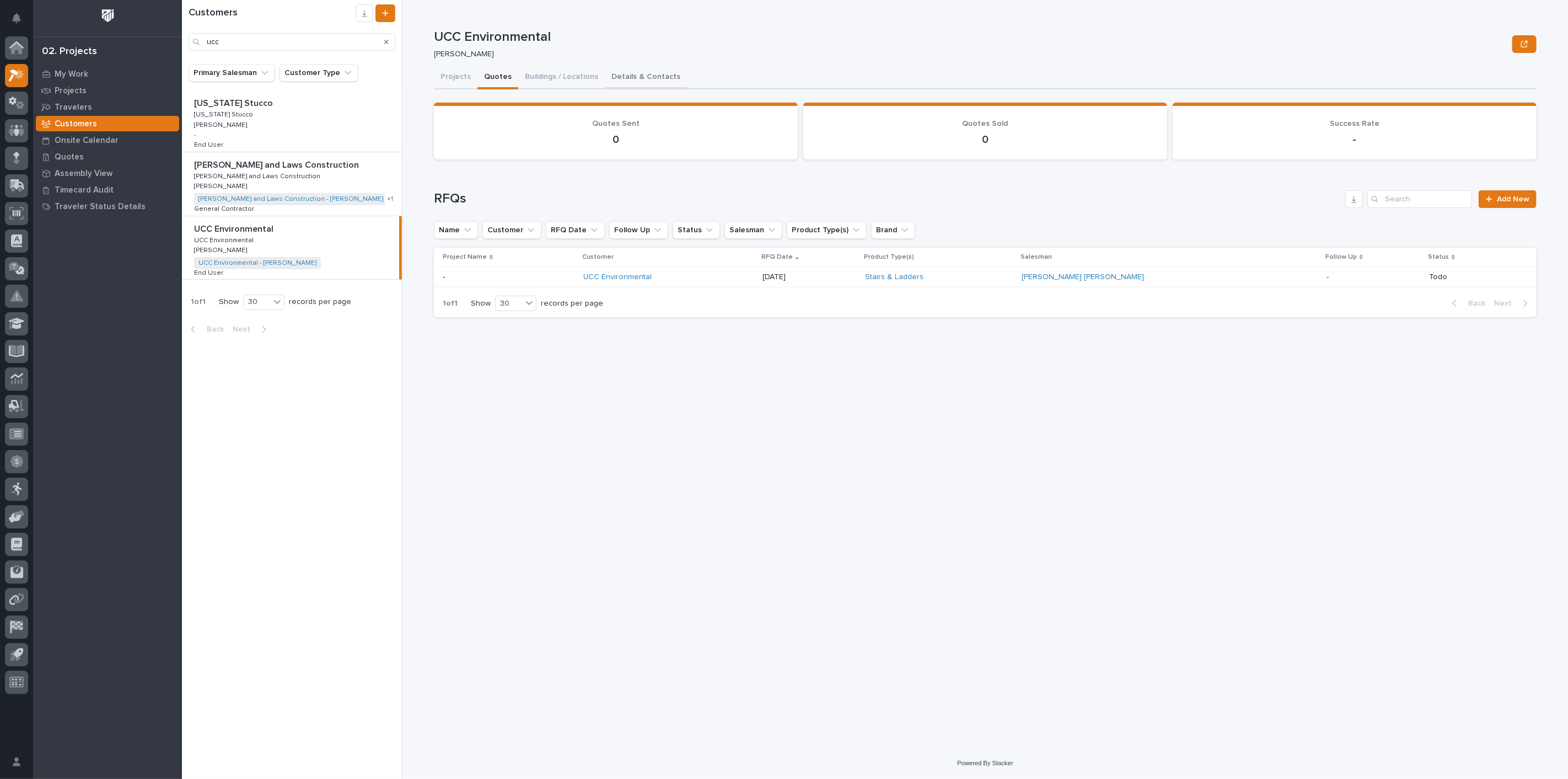
click at [605, 74] on button "Details & Contacts" at bounding box center [646, 78] width 82 height 23
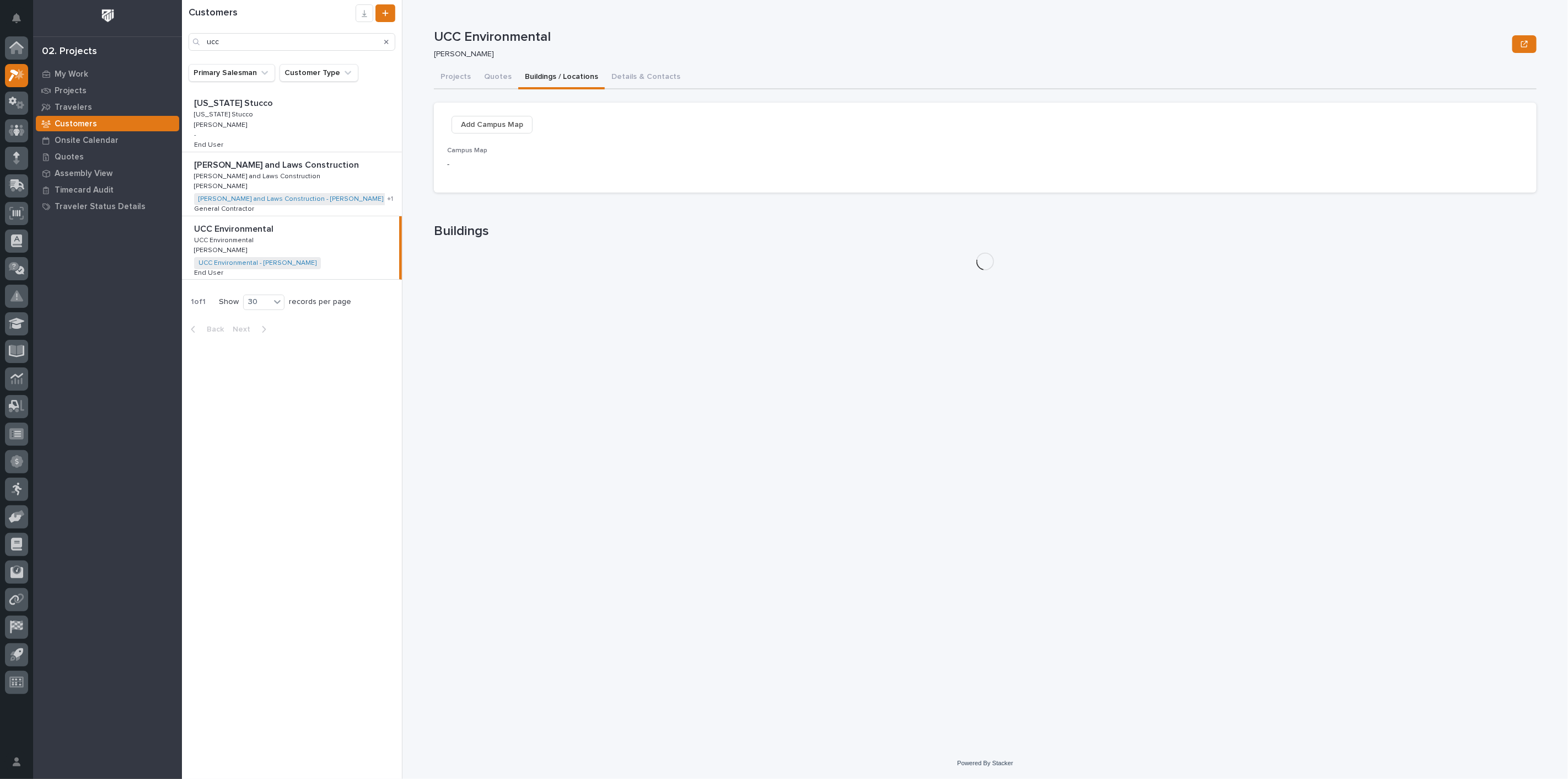
click at [545, 79] on button "Buildings / Locations" at bounding box center [561, 78] width 86 height 23
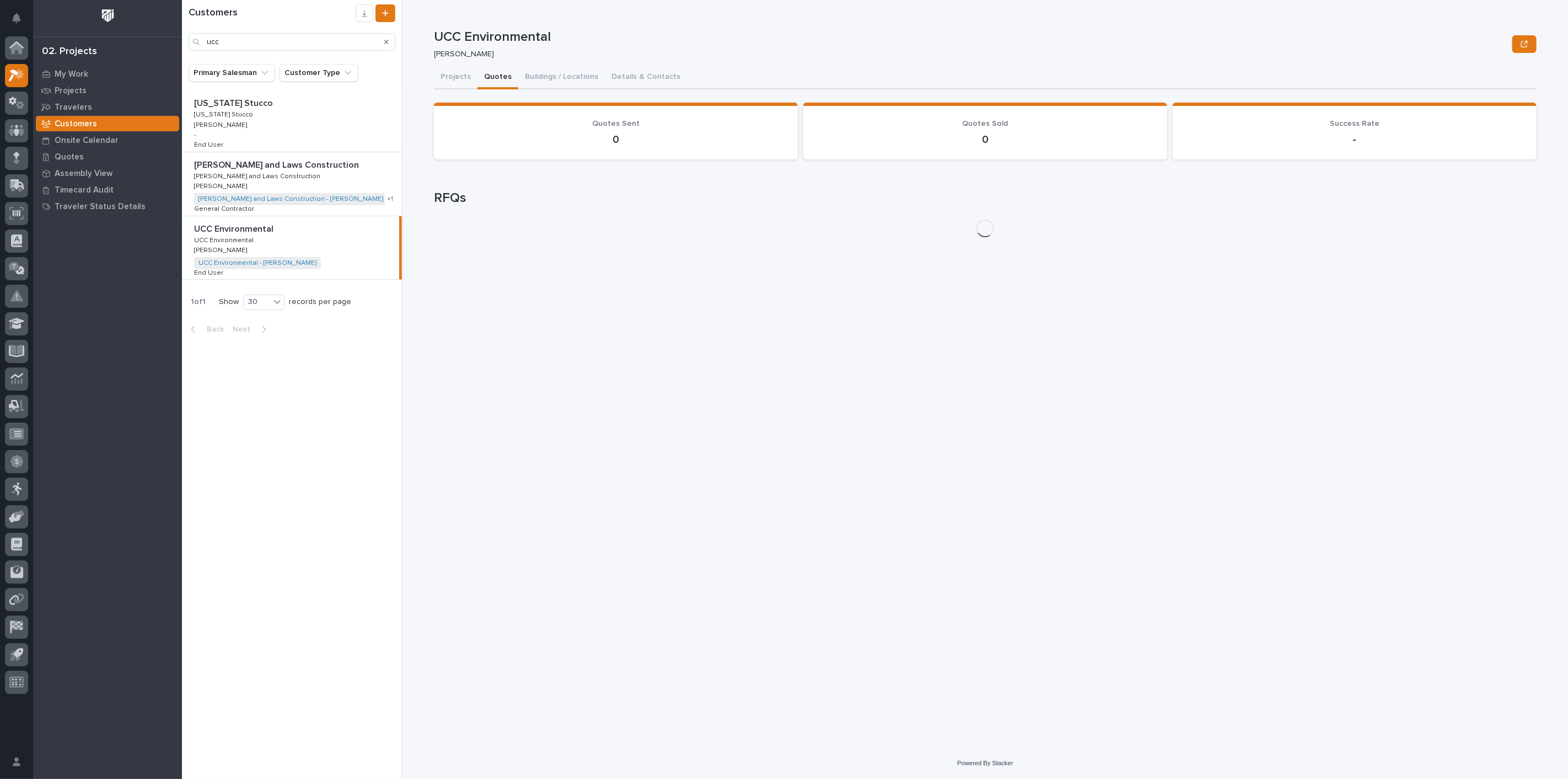
click at [494, 78] on button "Quotes" at bounding box center [497, 78] width 41 height 23
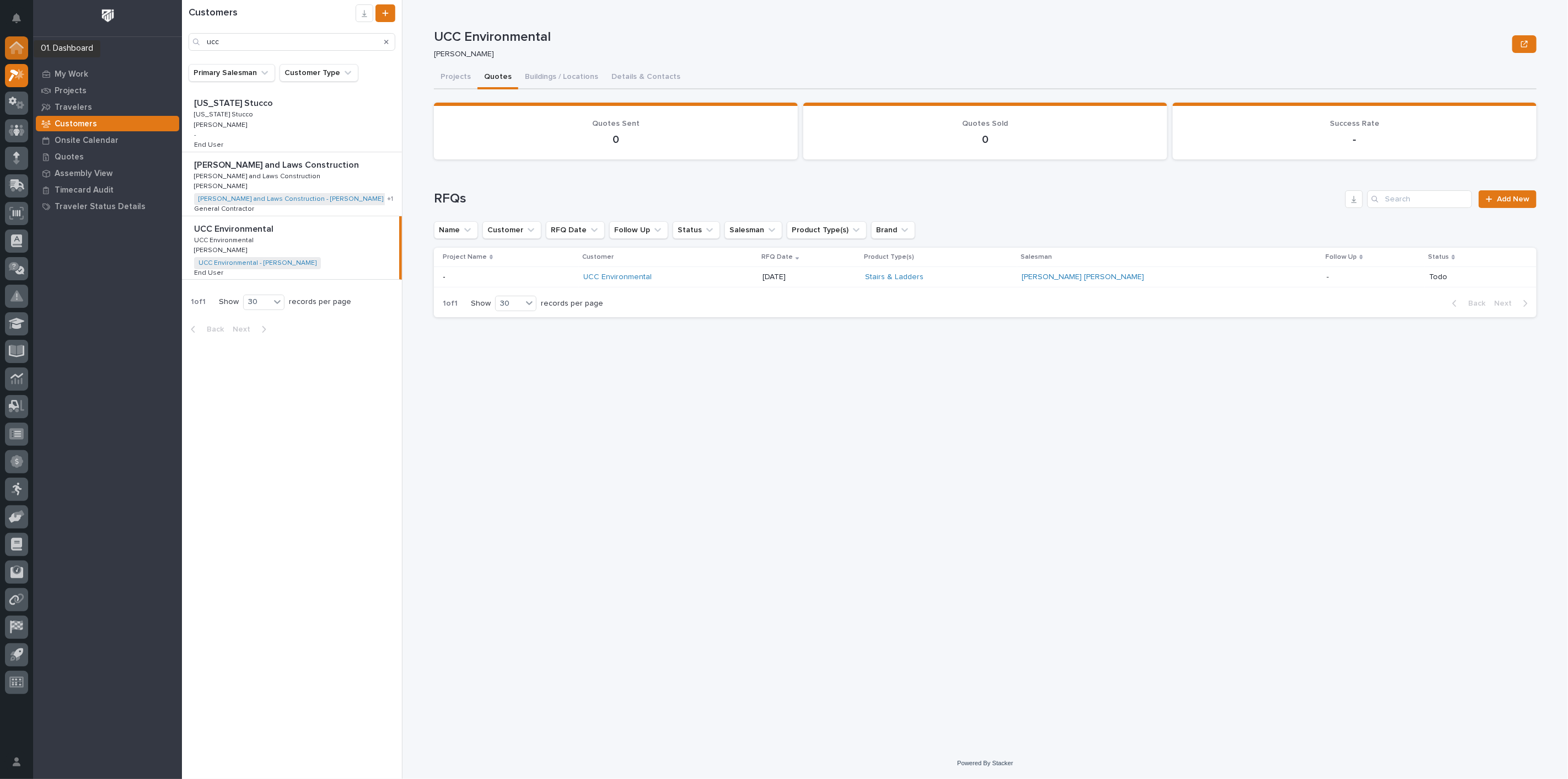
click at [15, 46] on icon at bounding box center [16, 49] width 11 height 11
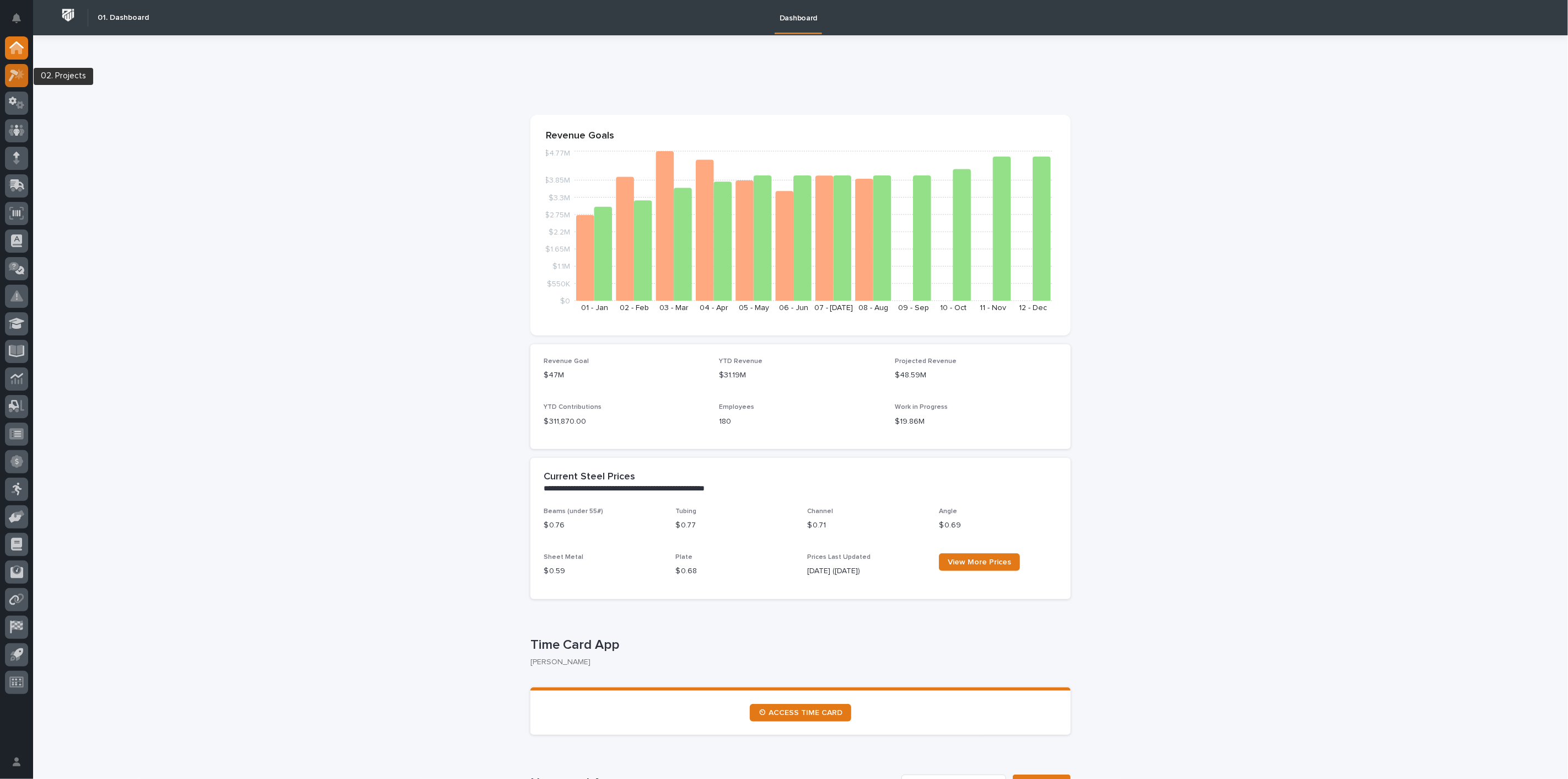
click at [14, 78] on icon at bounding box center [16, 75] width 16 height 13
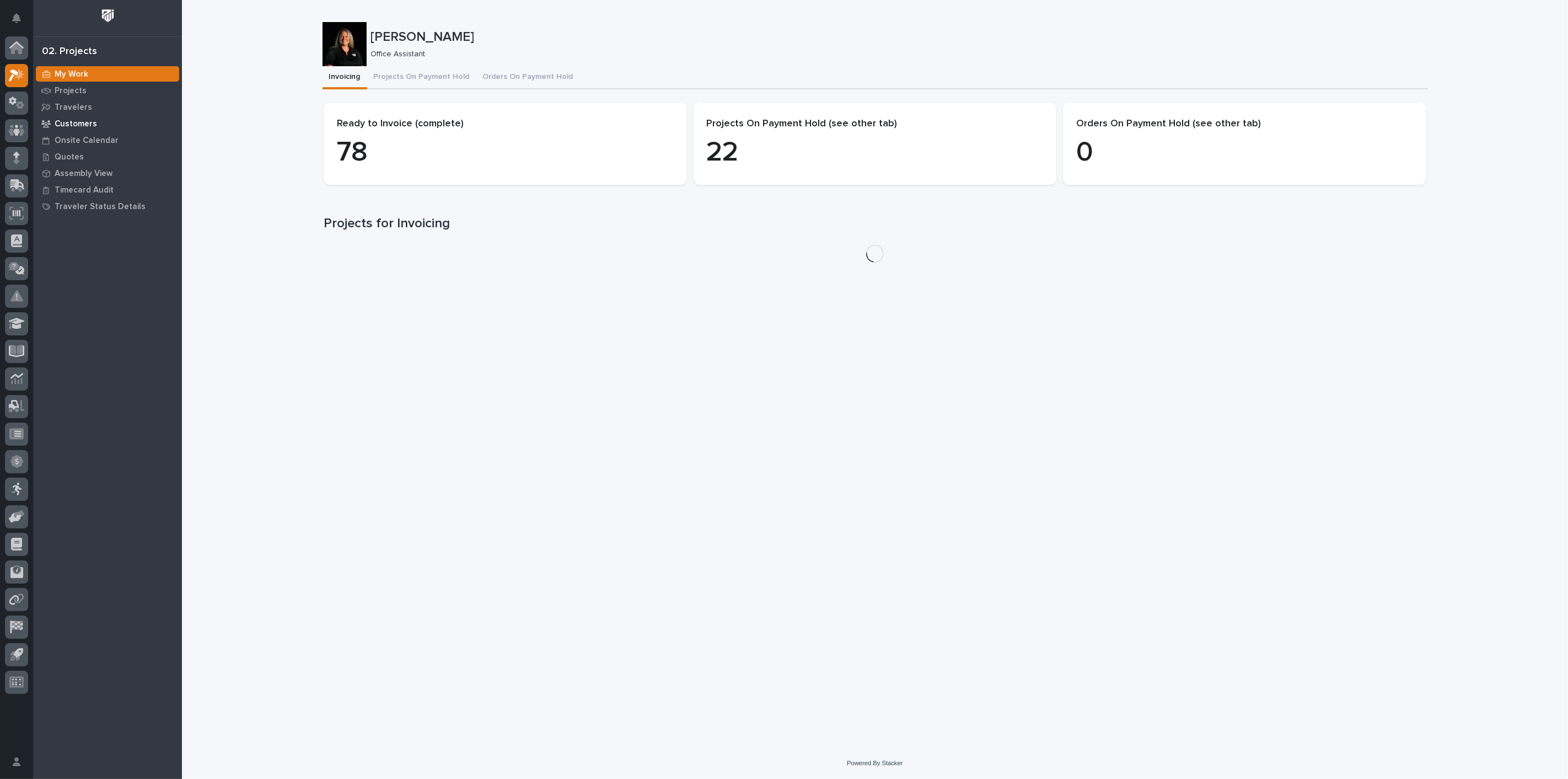
click at [81, 119] on p "Customers" at bounding box center [76, 124] width 43 height 10
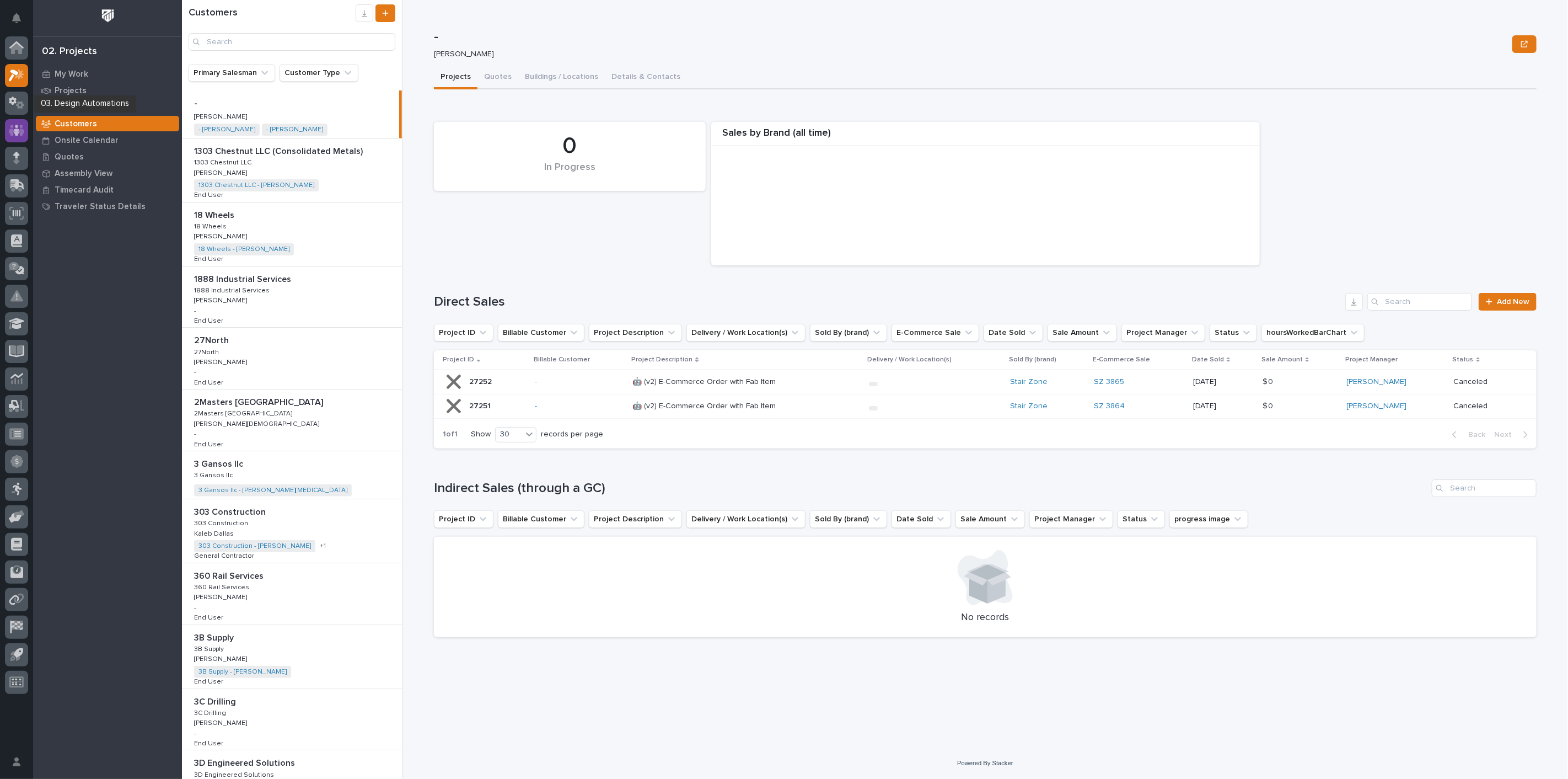
click at [21, 125] on icon at bounding box center [16, 130] width 16 height 11
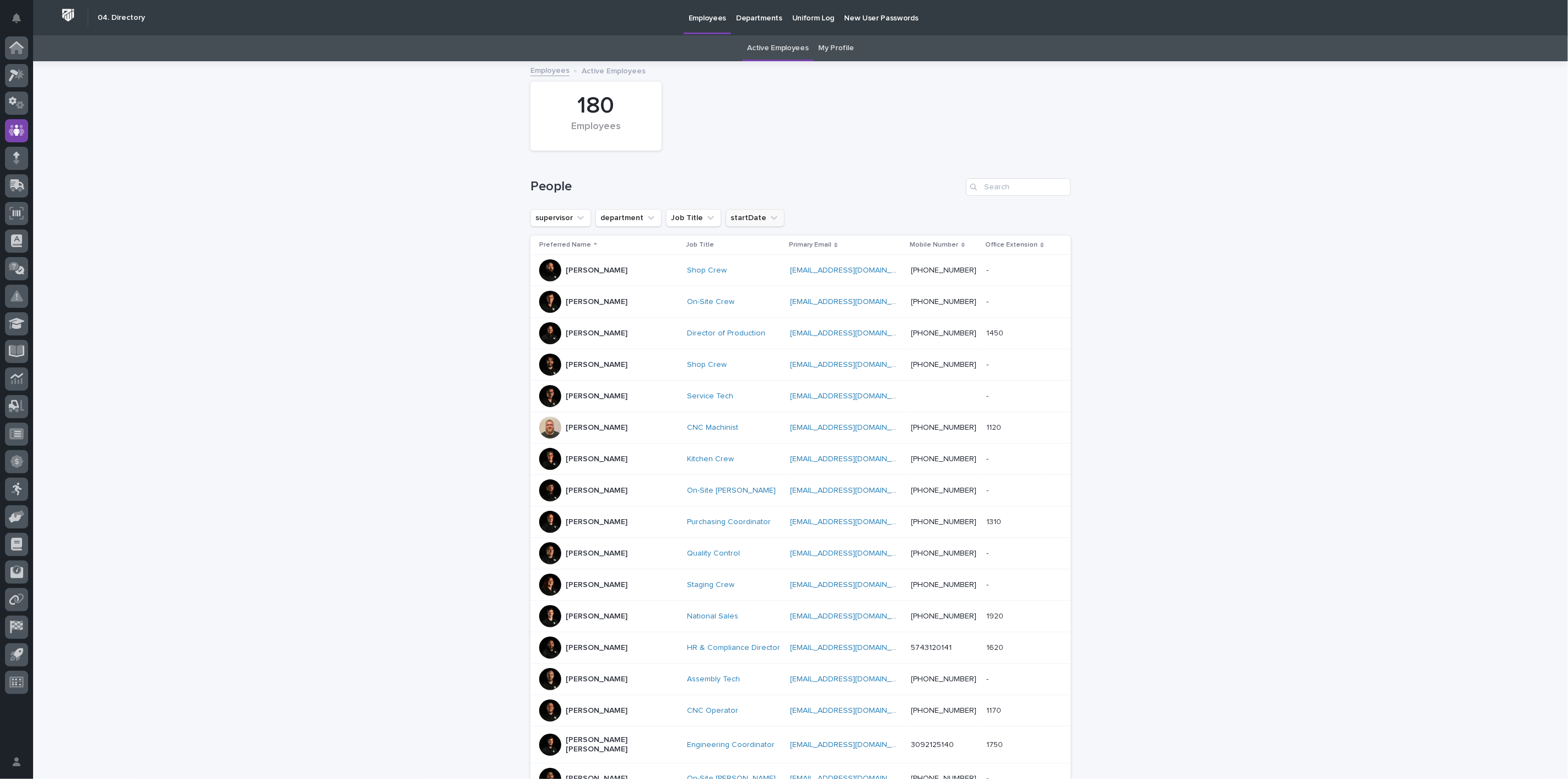
click at [769, 221] on icon "startDate" at bounding box center [774, 218] width 11 height 11
click at [760, 362] on p "this month" at bounding box center [789, 364] width 117 height 8
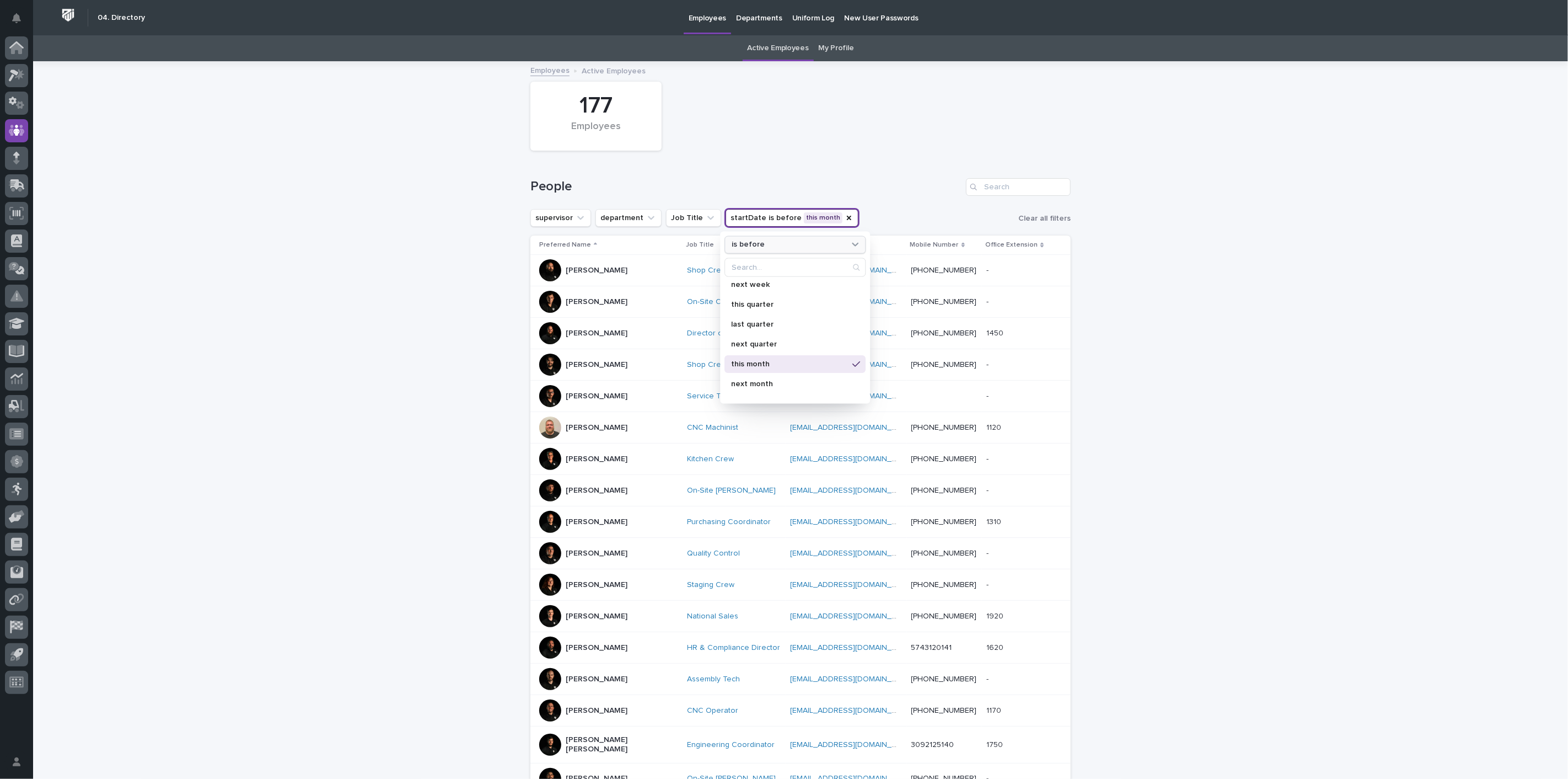
click at [853, 242] on icon at bounding box center [855, 244] width 11 height 11
click at [755, 287] on p "is after" at bounding box center [789, 289] width 107 height 8
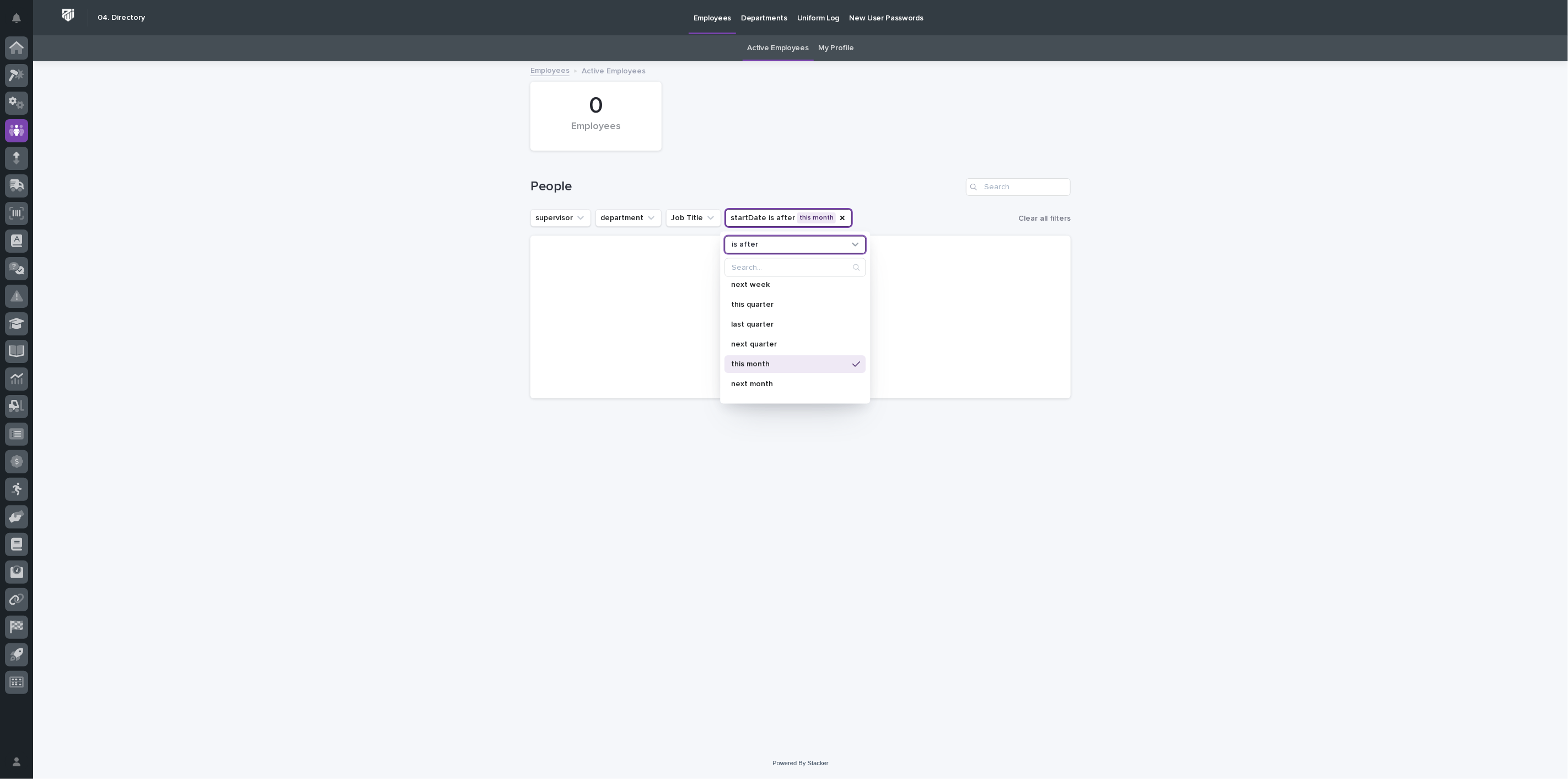
click at [860, 245] on icon at bounding box center [855, 244] width 11 height 11
click at [783, 272] on p "is before" at bounding box center [789, 270] width 107 height 8
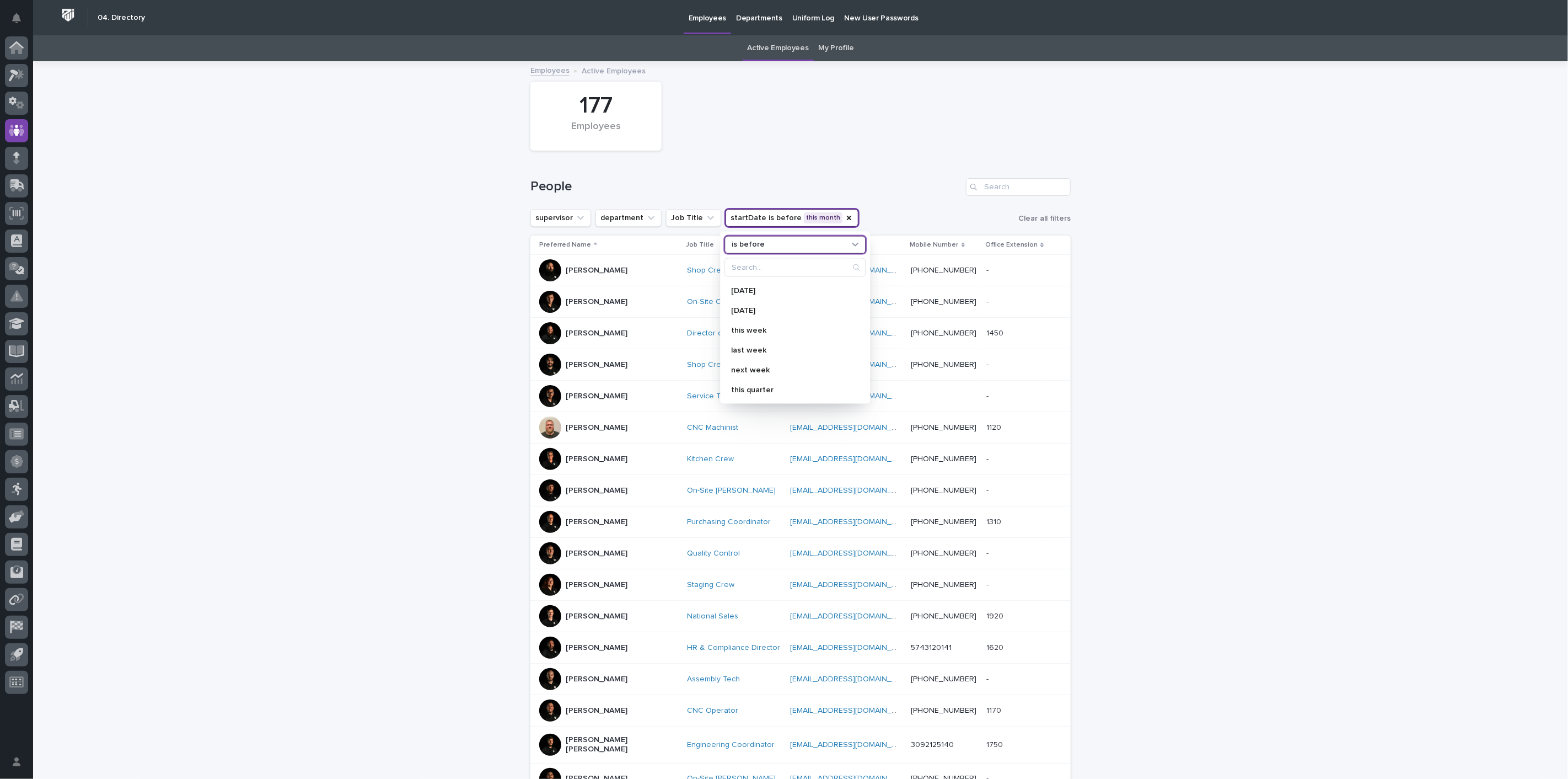
scroll to position [11, 0]
click at [854, 244] on icon at bounding box center [855, 244] width 11 height 11
click at [767, 292] on p "is after" at bounding box center [789, 289] width 107 height 8
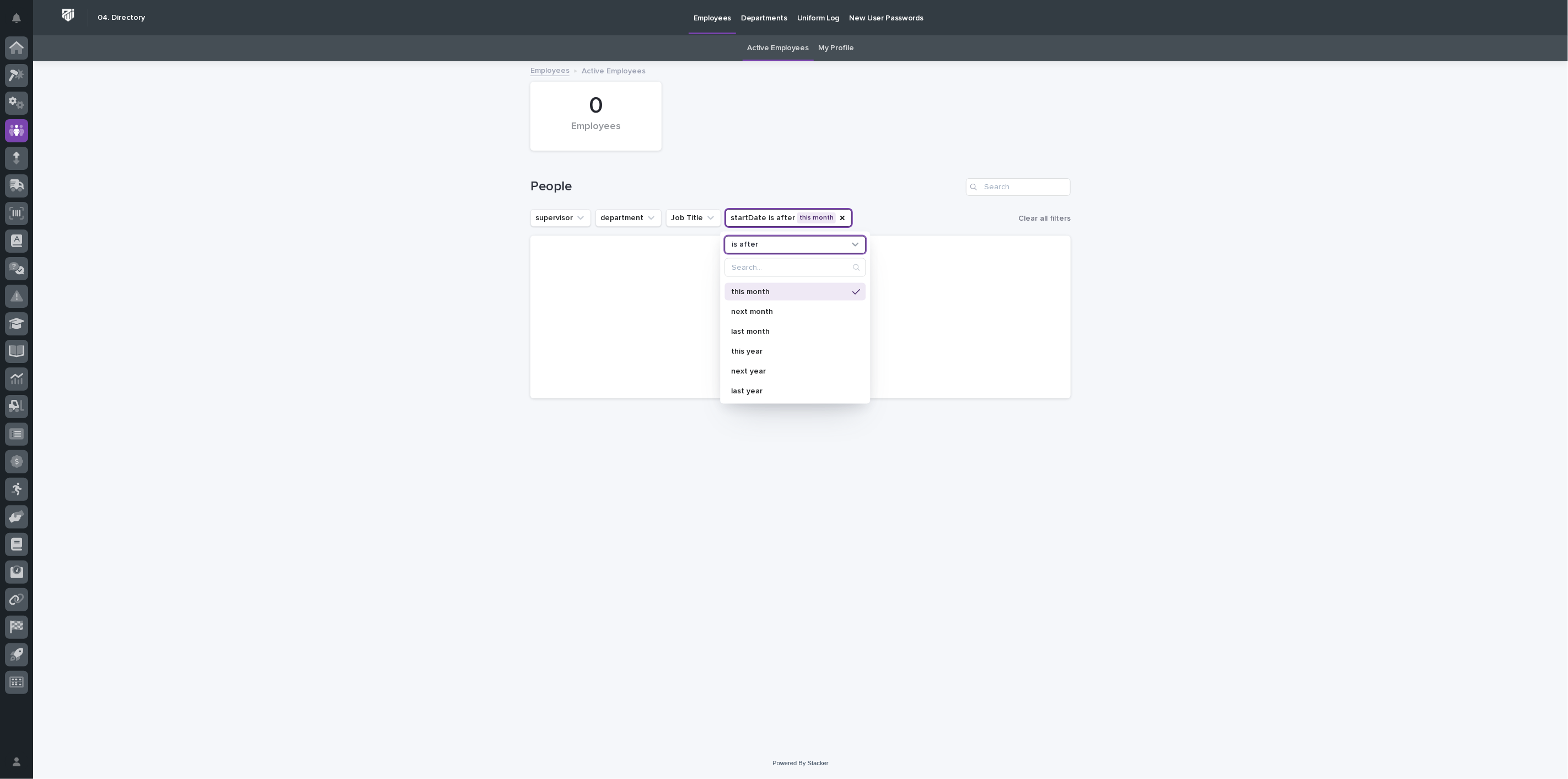
scroll to position [133, 0]
click at [766, 350] on p "this month" at bounding box center [789, 352] width 117 height 8
click at [870, 205] on div "People" at bounding box center [800, 182] width 541 height 53
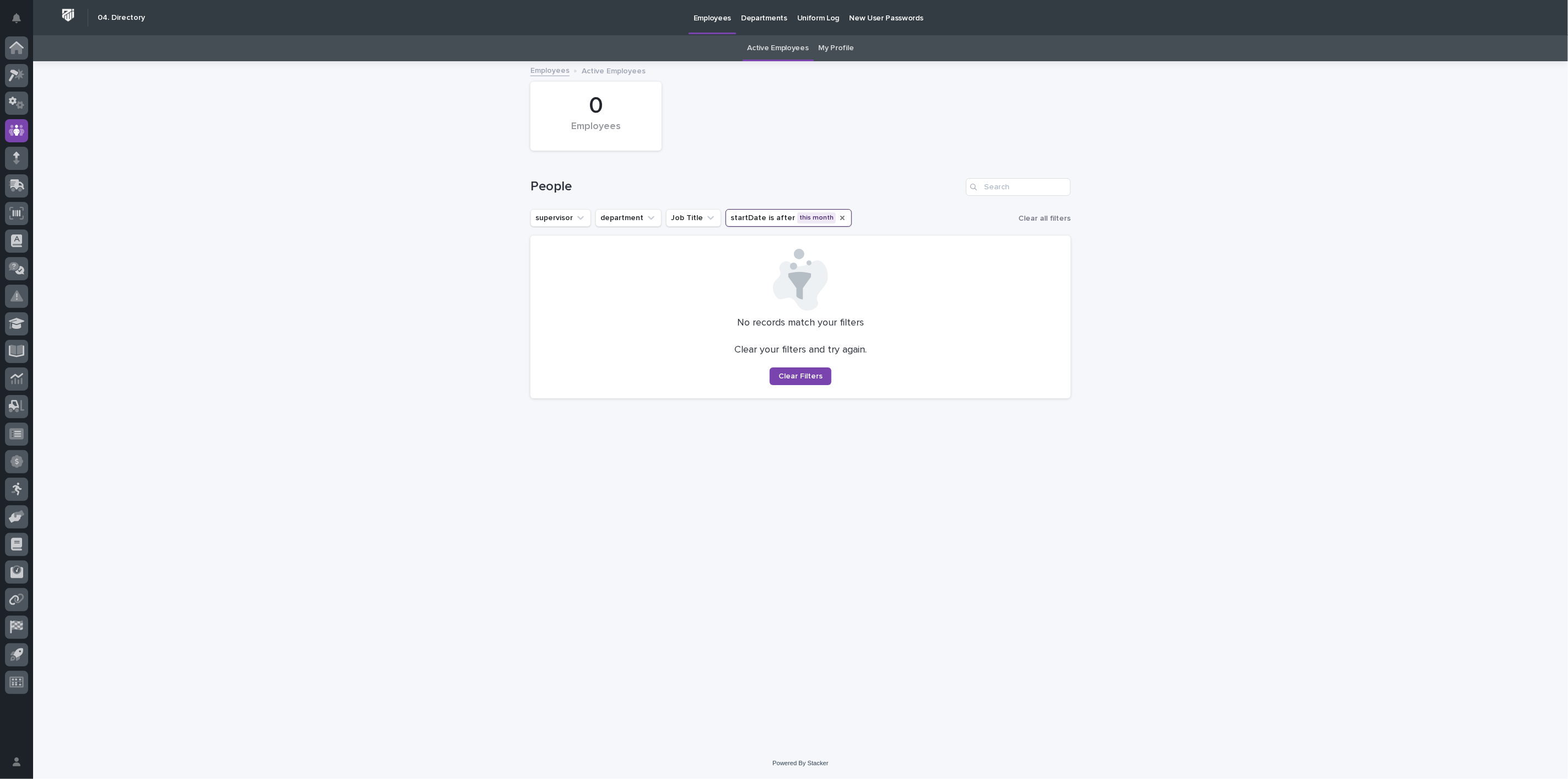
click at [840, 218] on icon "startDate" at bounding box center [842, 217] width 4 height 4
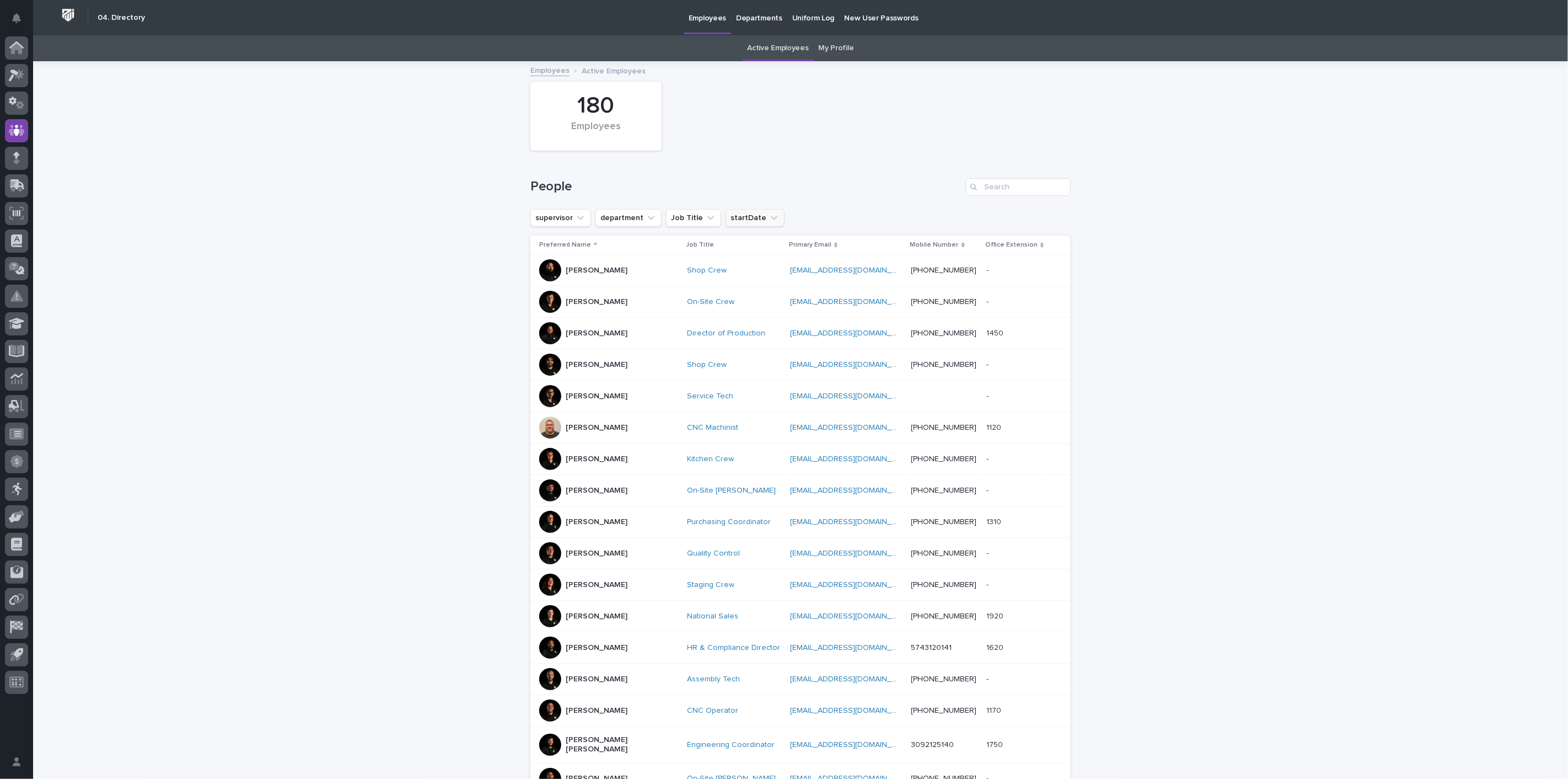
click at [769, 215] on icon "startDate" at bounding box center [774, 218] width 11 height 11
click at [754, 325] on p "[DATE]" at bounding box center [789, 327] width 117 height 8
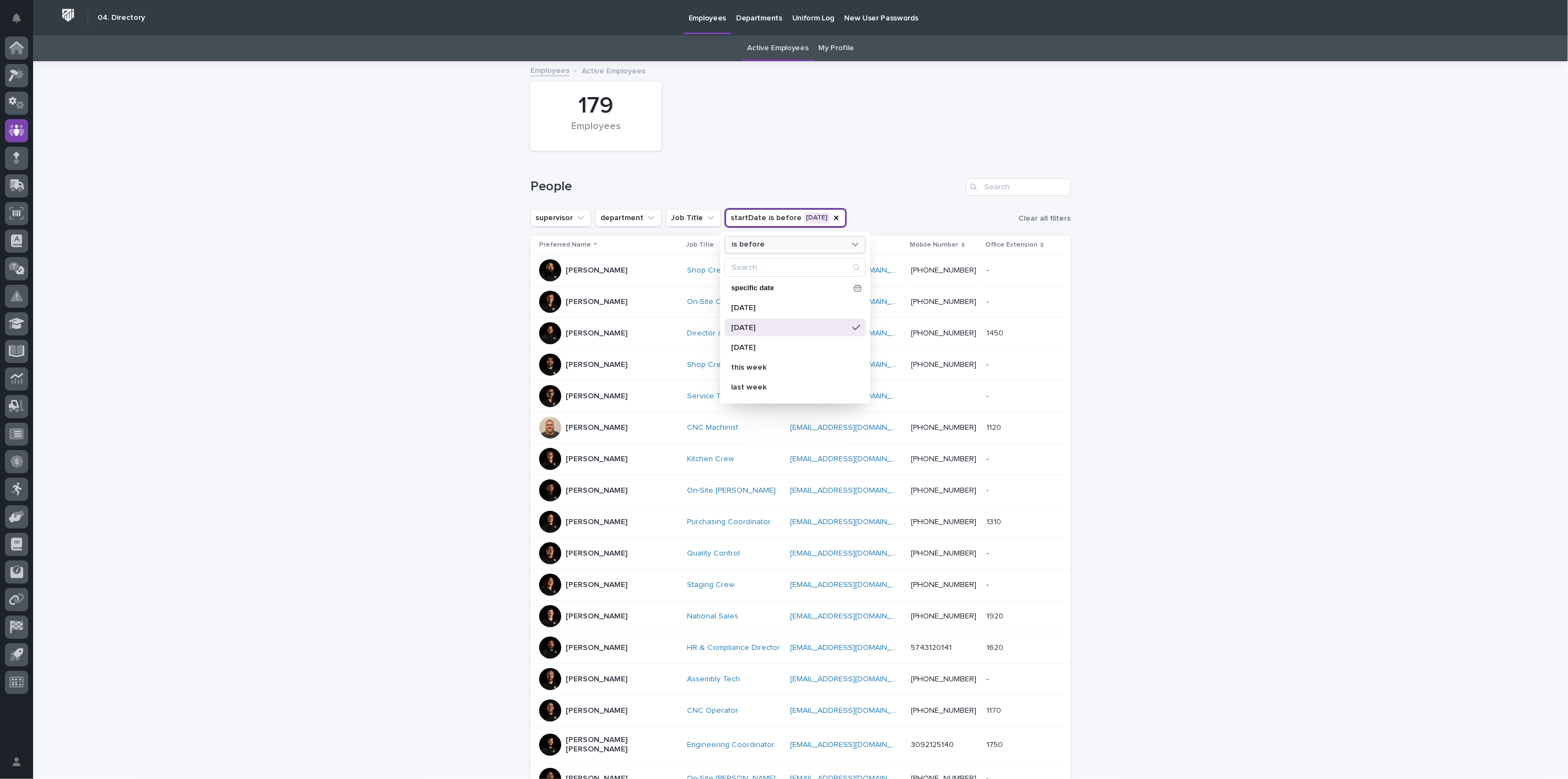
click at [850, 241] on icon at bounding box center [855, 244] width 11 height 11
click at [793, 287] on p "is after" at bounding box center [789, 289] width 107 height 8
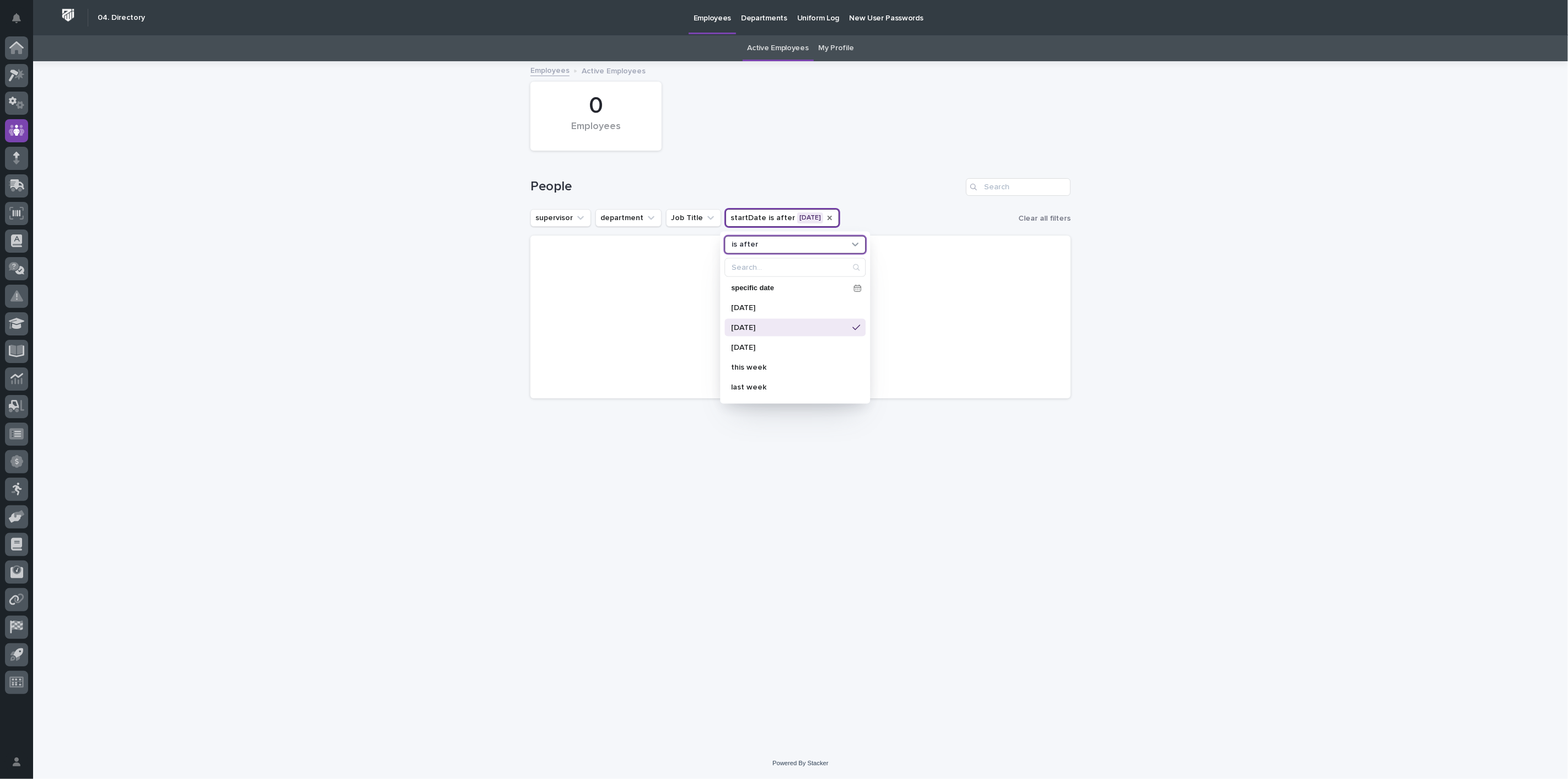
click at [828, 217] on icon "startDate" at bounding box center [830, 217] width 4 height 4
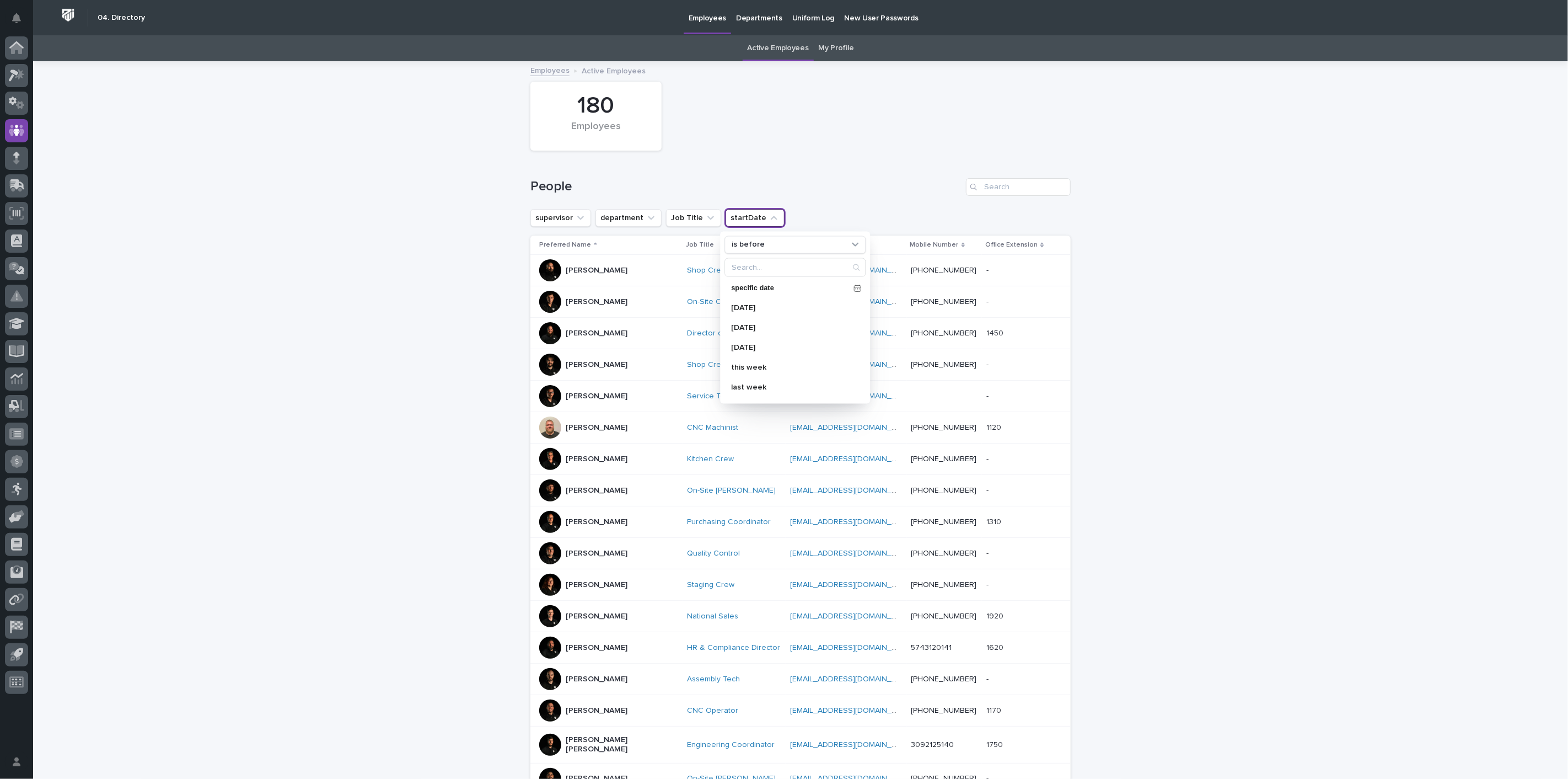
click at [831, 157] on div "People" at bounding box center [800, 182] width 541 height 53
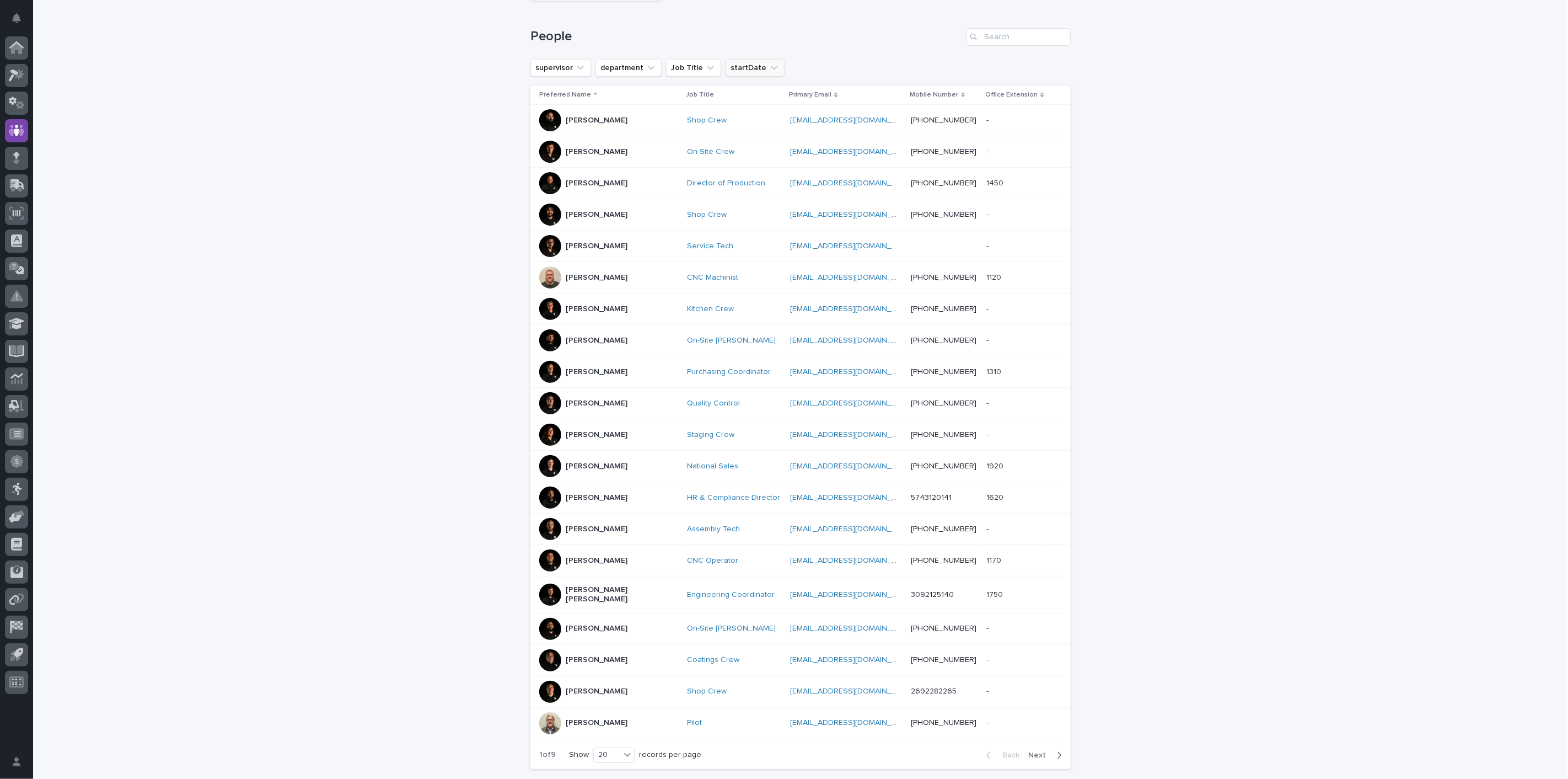
scroll to position [227, 0]
